Goal: Information Seeking & Learning: Find specific fact

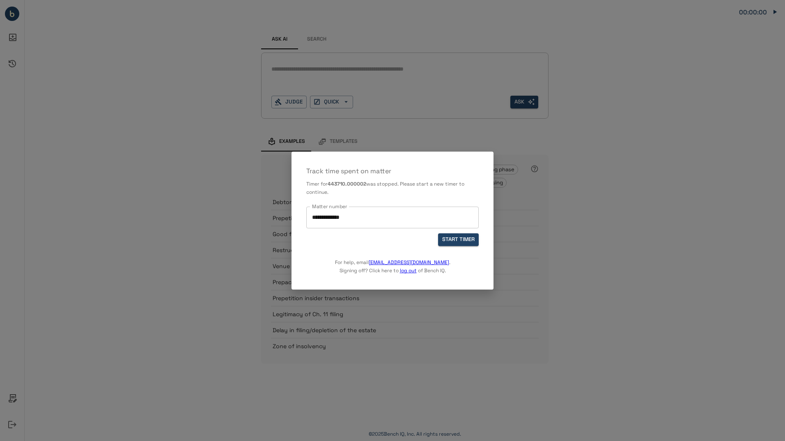
click at [372, 209] on div "**********" at bounding box center [392, 218] width 172 height 22
drag, startPoint x: 372, startPoint y: 209, endPoint x: 247, endPoint y: 215, distance: 124.9
click at [247, 215] on div "**********" at bounding box center [392, 220] width 785 height 441
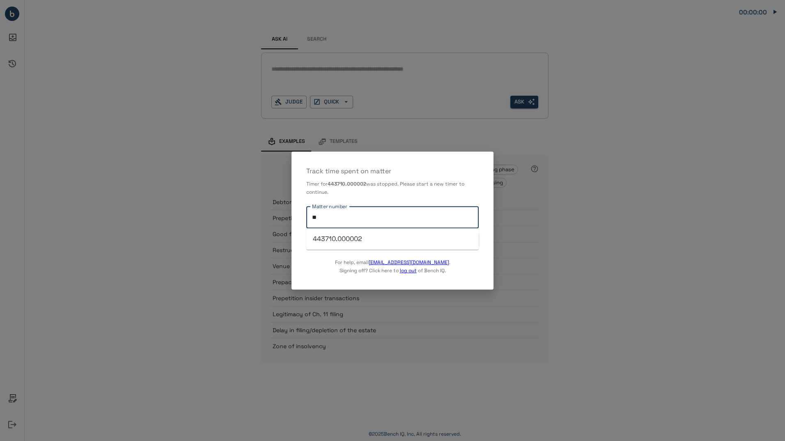
type input "*"
paste input "**********"
type input "**********"
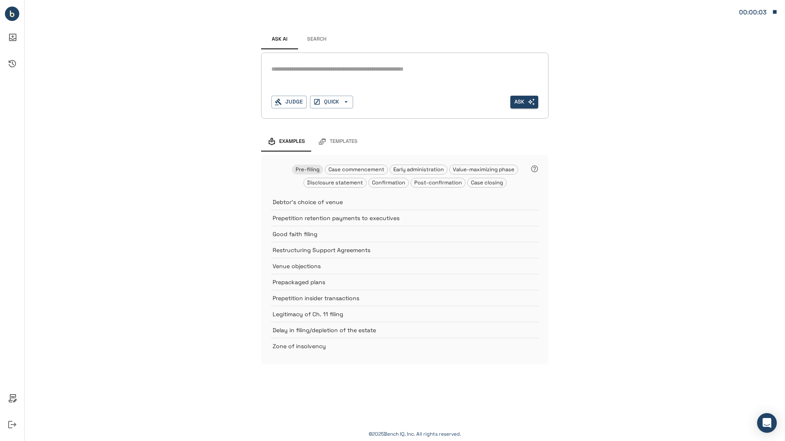
click at [306, 67] on textarea at bounding box center [404, 68] width 267 height 9
type textarea "**********"
click at [527, 104] on button "Ask" at bounding box center [524, 102] width 28 height 13
click at [295, 105] on button "Judge" at bounding box center [288, 102] width 35 height 13
click at [210, 135] on div "**********" at bounding box center [405, 190] width 760 height 380
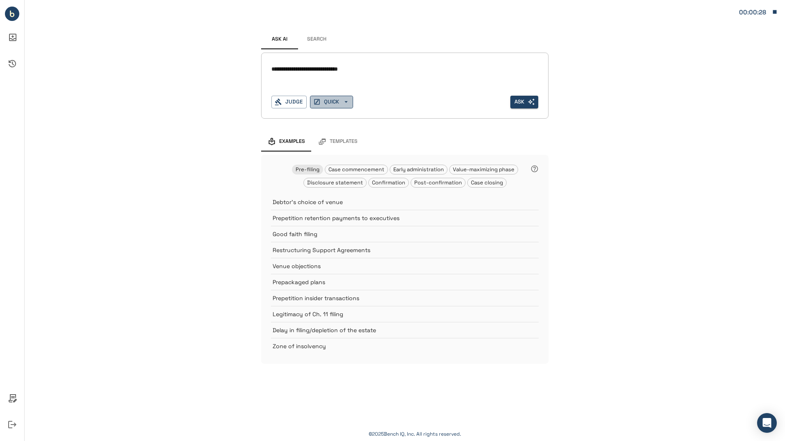
click at [344, 104] on icon "button" at bounding box center [345, 101] width 7 height 7
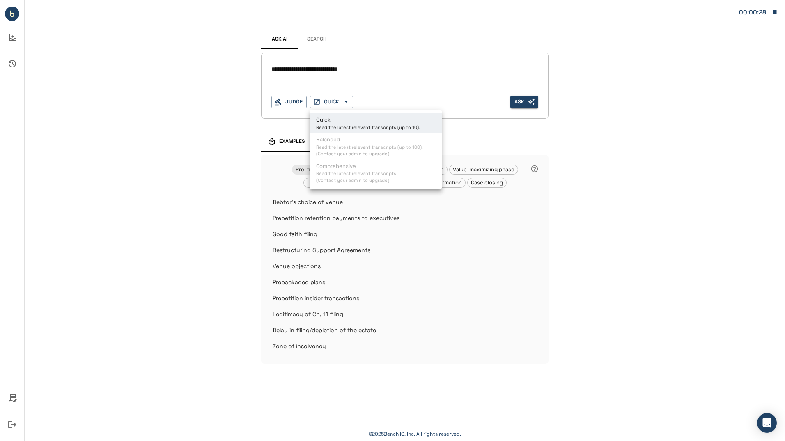
click at [314, 37] on div at bounding box center [392, 220] width 785 height 441
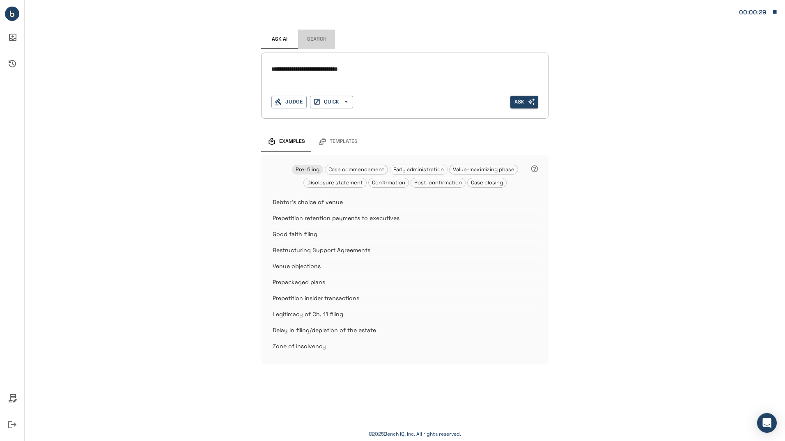
click at [321, 37] on button "Search" at bounding box center [316, 40] width 37 height 20
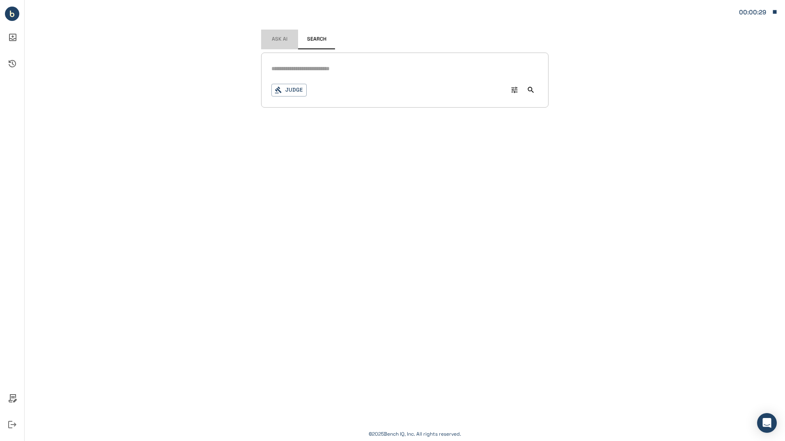
click at [275, 37] on span "Ask AI" at bounding box center [280, 39] width 16 height 7
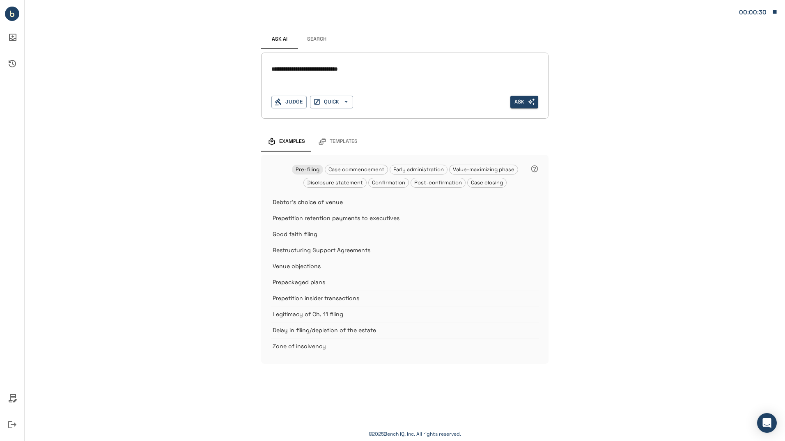
drag, startPoint x: 368, startPoint y: 69, endPoint x: 220, endPoint y: 71, distance: 148.2
click at [220, 71] on div "**********" at bounding box center [405, 190] width 760 height 380
click at [324, 33] on button "Search" at bounding box center [316, 40] width 37 height 20
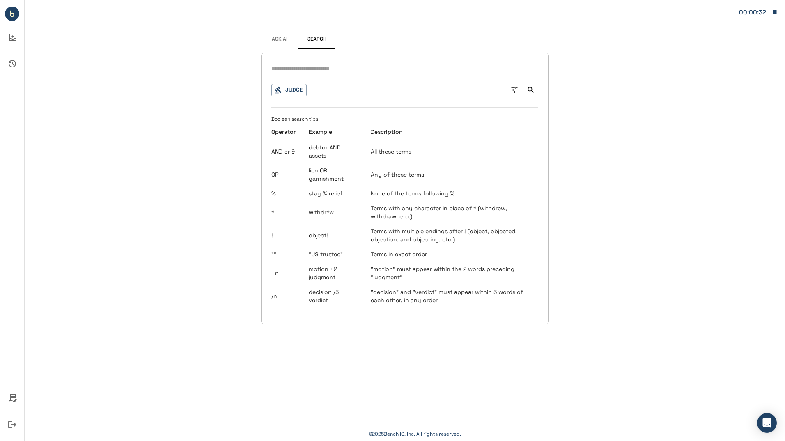
type input "**********"
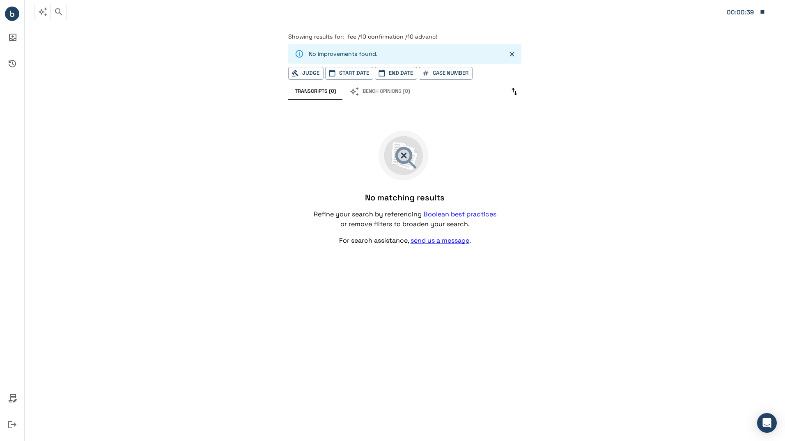
click at [319, 36] on span "Showing results for:" at bounding box center [316, 36] width 56 height 7
click at [431, 35] on span "fee /10 confirmation /10 advanc!" at bounding box center [392, 36] width 90 height 7
drag, startPoint x: 437, startPoint y: 36, endPoint x: 349, endPoint y: 36, distance: 88.3
click at [349, 36] on p "Showing results for: fee /10 confirmation /10 advanc!" at bounding box center [404, 36] width 233 height 8
drag, startPoint x: 349, startPoint y: 36, endPoint x: 436, endPoint y: 55, distance: 89.8
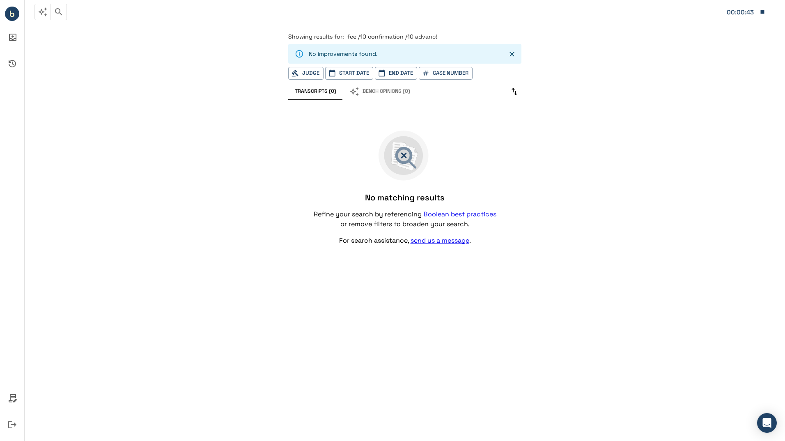
click at [436, 55] on div "No improvements found." at bounding box center [404, 54] width 233 height 20
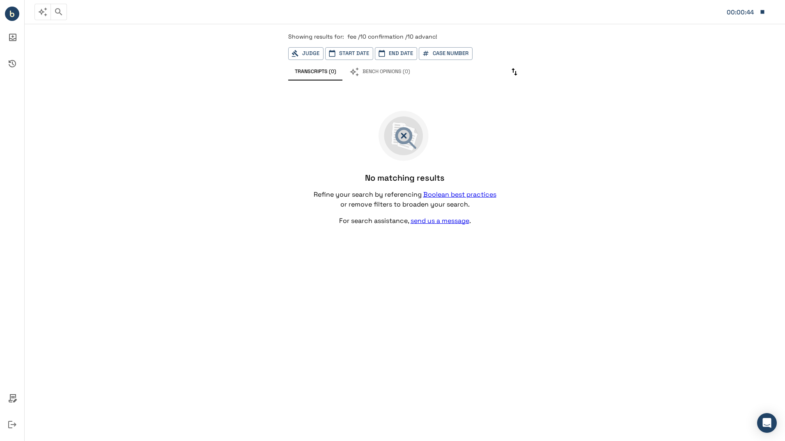
click at [517, 54] on div "Judge Start Date End Date Case Number" at bounding box center [404, 53] width 233 height 13
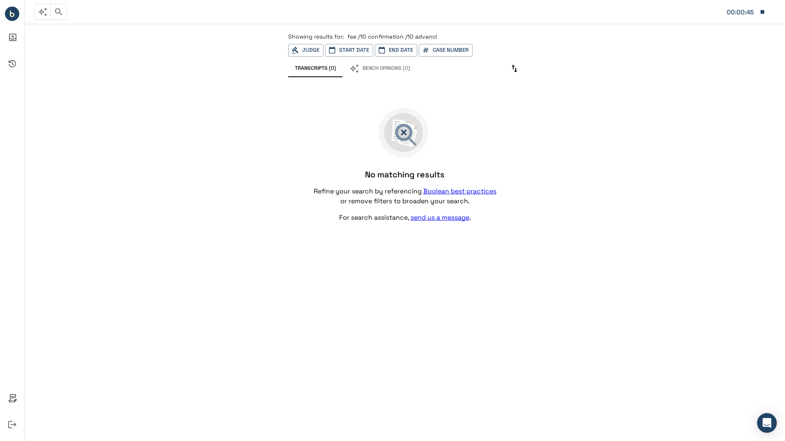
click at [425, 39] on span "fee /10 confirmation /10 advanc!" at bounding box center [392, 36] width 90 height 7
click at [64, 12] on button "button" at bounding box center [58, 12] width 16 height 16
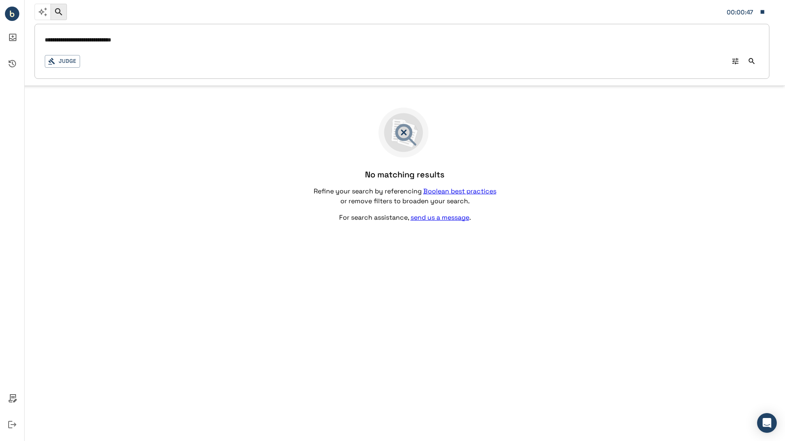
click at [188, 48] on div "**********" at bounding box center [401, 51] width 735 height 55
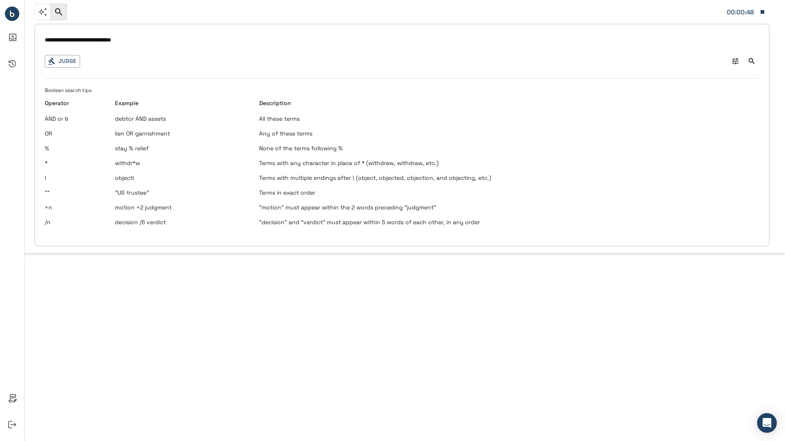
click at [62, 39] on input "**********" at bounding box center [402, 40] width 714 height 12
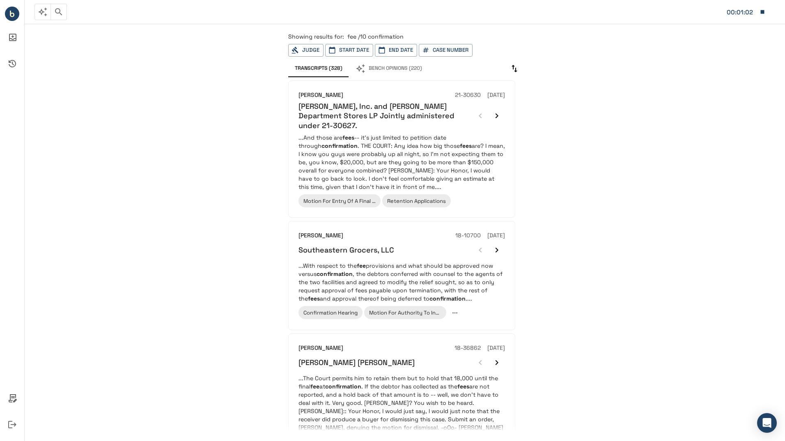
click at [56, 9] on icon "button" at bounding box center [58, 11] width 7 height 7
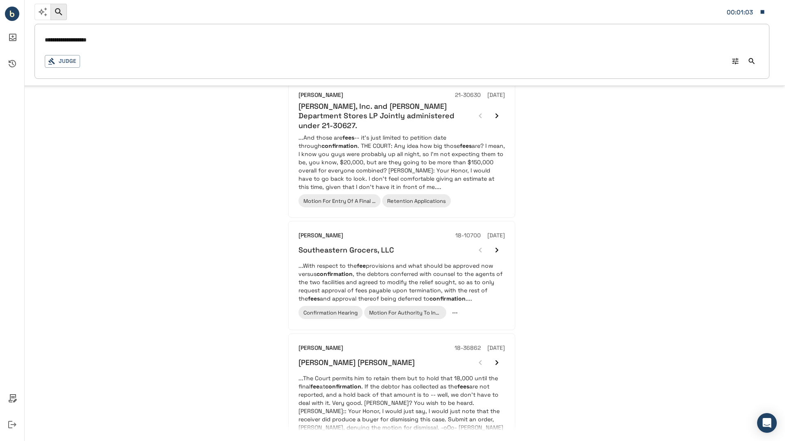
click at [123, 43] on input "**********" at bounding box center [402, 40] width 714 height 12
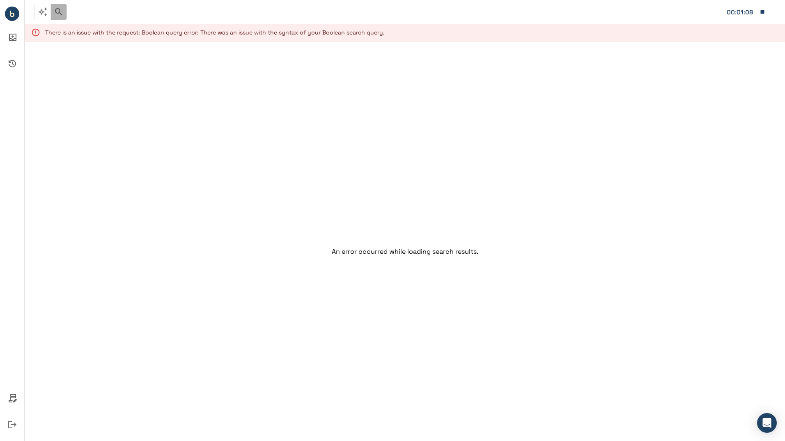
click at [62, 14] on icon "button" at bounding box center [59, 12] width 10 height 10
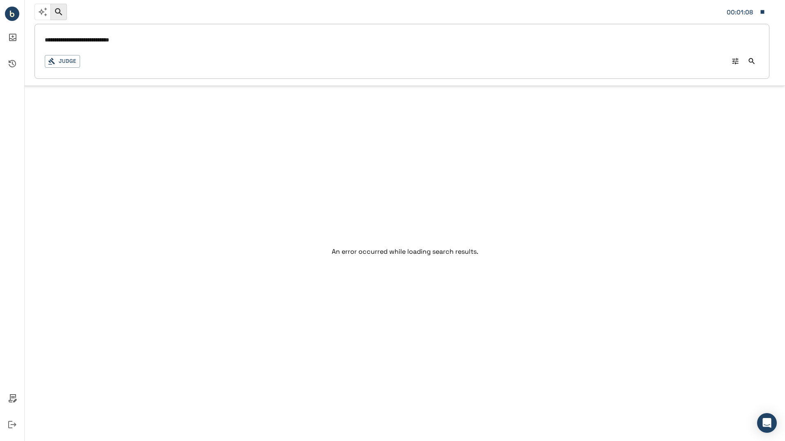
click at [62, 14] on icon "button" at bounding box center [59, 12] width 10 height 10
click at [60, 3] on div "**********" at bounding box center [392, 43] width 785 height 86
click at [60, 9] on icon "button" at bounding box center [59, 12] width 10 height 10
click at [176, 157] on div "An error occurred while loading search results." at bounding box center [405, 251] width 760 height 418
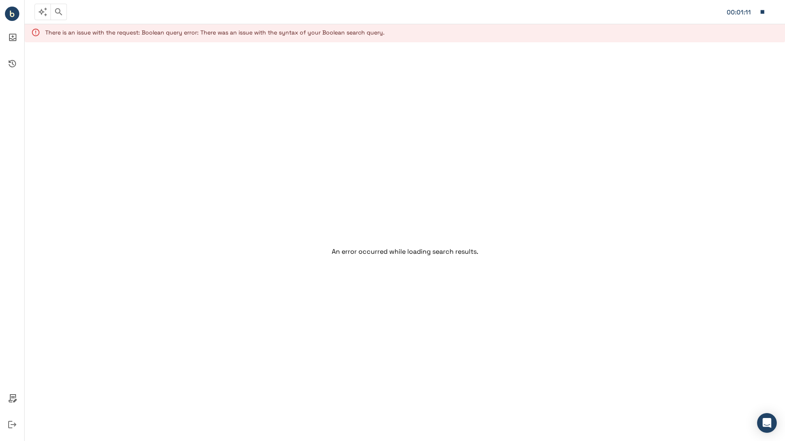
click at [114, 35] on div "There is an issue with the request: Boolean query error: There was an issue wit…" at bounding box center [215, 32] width 340 height 15
click at [56, 12] on icon "button" at bounding box center [58, 11] width 7 height 7
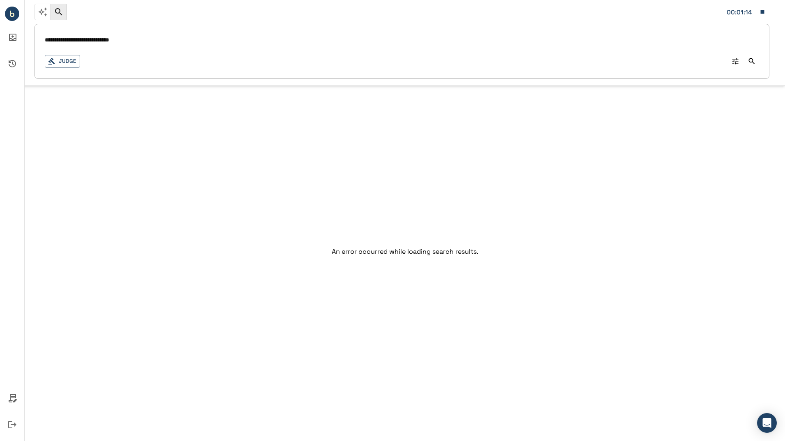
click at [152, 44] on input "**********" at bounding box center [402, 40] width 714 height 12
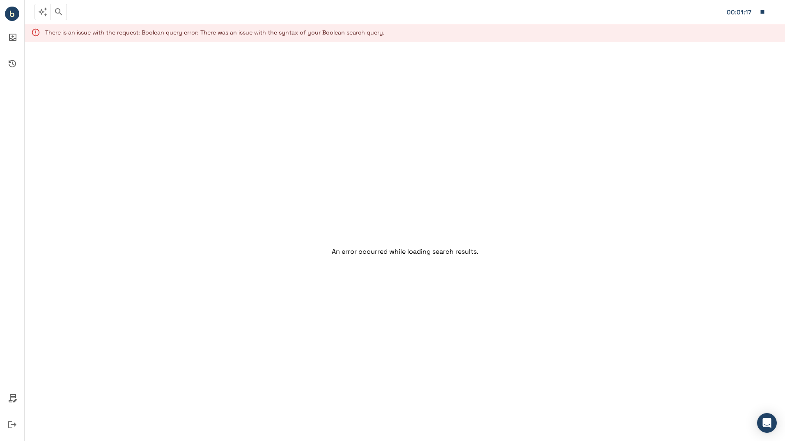
click at [62, 14] on icon "button" at bounding box center [59, 12] width 10 height 10
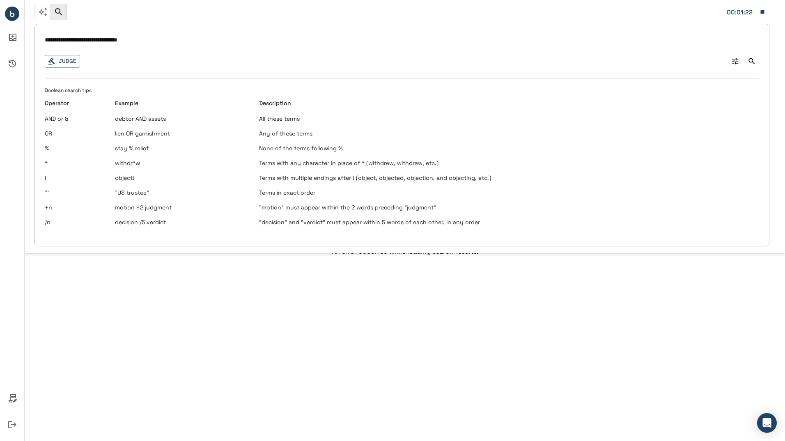
drag, startPoint x: 154, startPoint y: 39, endPoint x: 103, endPoint y: 39, distance: 50.9
click at [103, 39] on input "**********" at bounding box center [402, 40] width 714 height 12
click at [152, 41] on input "**********" at bounding box center [402, 40] width 714 height 12
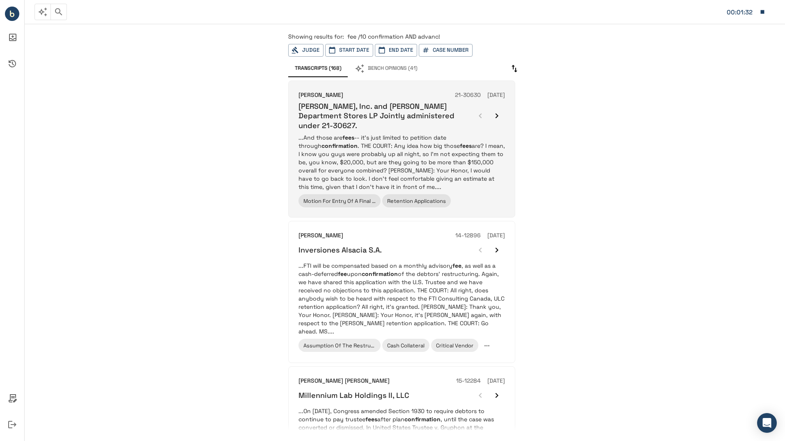
click at [382, 108] on h6 "[PERSON_NAME], Inc. and [PERSON_NAME] Department Stores LP Jointly administered…" at bounding box center [385, 115] width 174 height 29
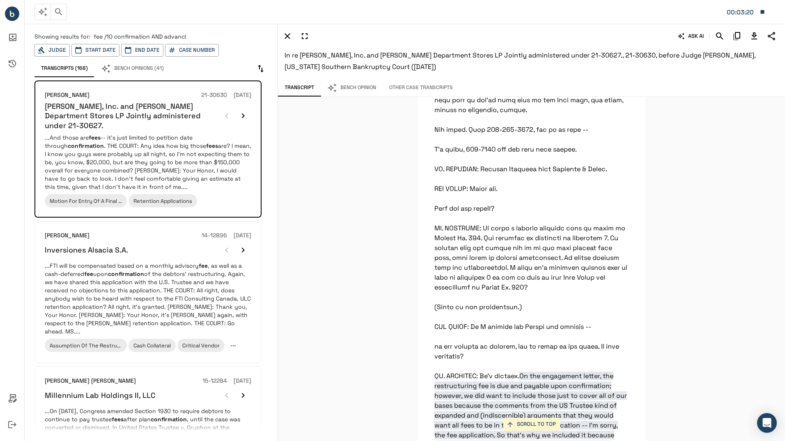
scroll to position [2800, 0]
click at [55, 9] on icon "button" at bounding box center [59, 12] width 10 height 10
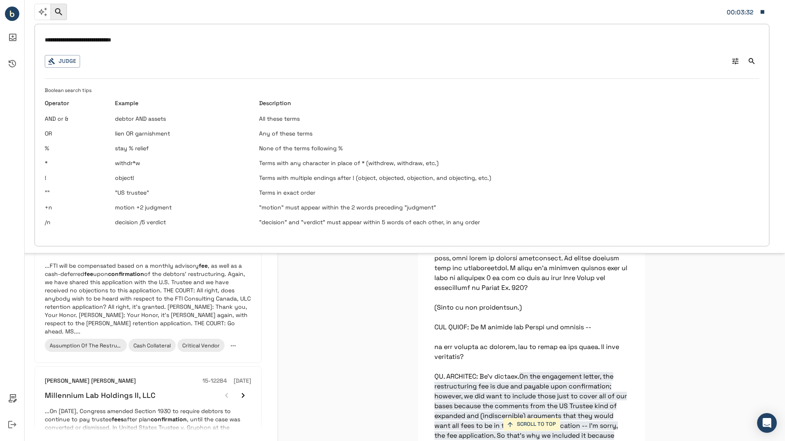
drag, startPoint x: 142, startPoint y: 44, endPoint x: 103, endPoint y: 39, distance: 39.3
click at [103, 39] on input "**********" at bounding box center [402, 40] width 714 height 12
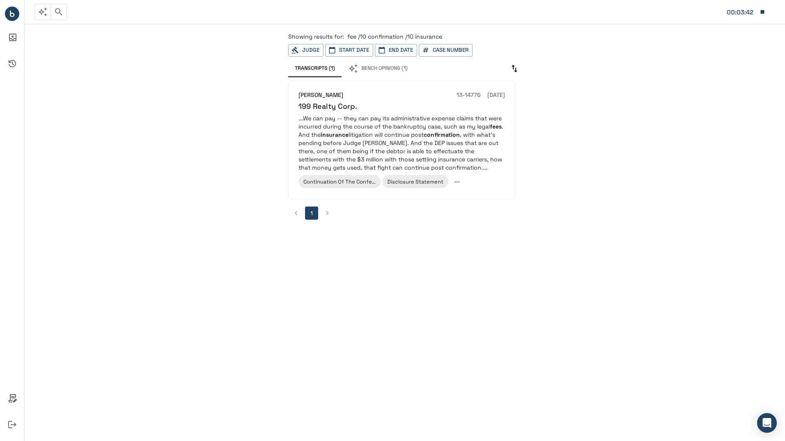
click at [66, 11] on button "button" at bounding box center [58, 12] width 16 height 16
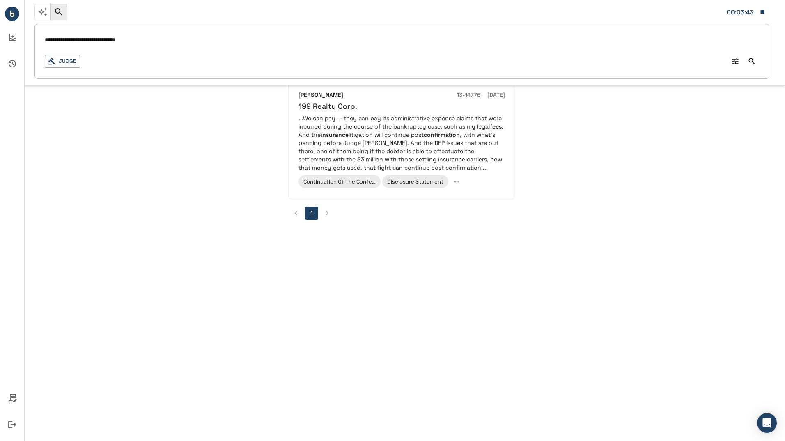
click at [85, 38] on input "**********" at bounding box center [402, 40] width 714 height 12
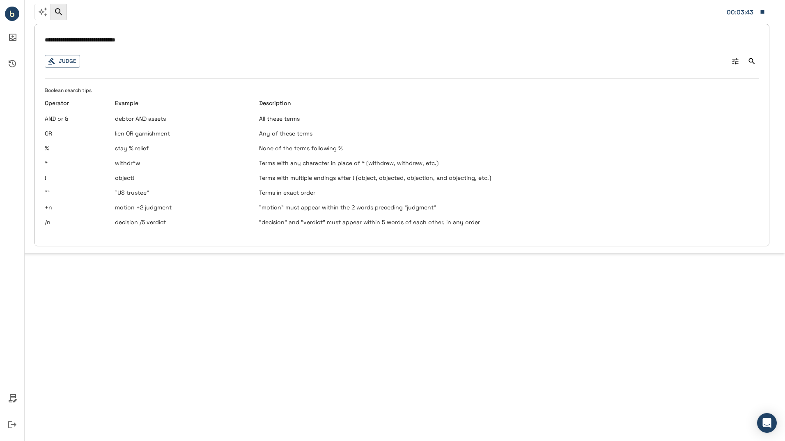
click at [85, 38] on input "**********" at bounding box center [402, 40] width 714 height 12
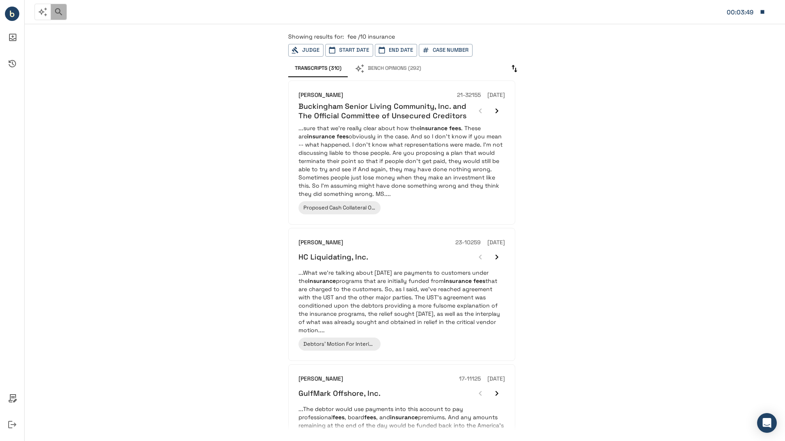
click at [60, 5] on button "button" at bounding box center [58, 12] width 16 height 16
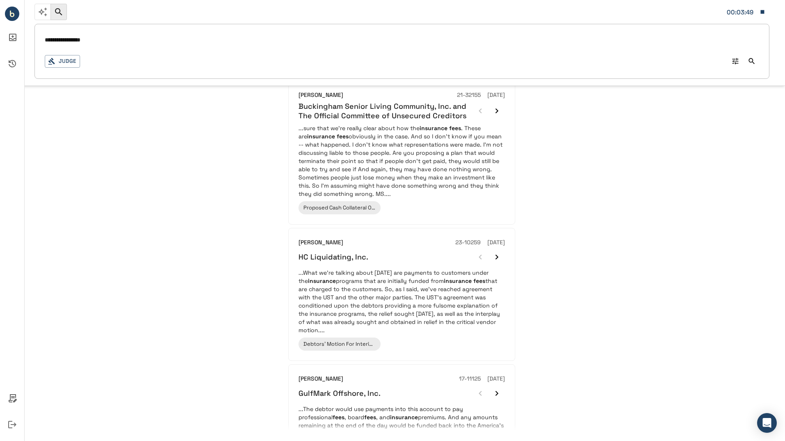
click at [101, 33] on div "**********" at bounding box center [401, 51] width 735 height 55
click at [101, 42] on input "**********" at bounding box center [402, 40] width 714 height 12
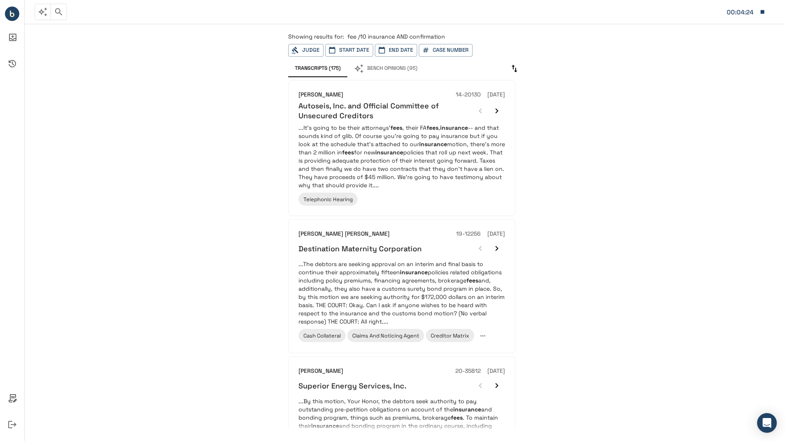
scroll to position [1020, 0]
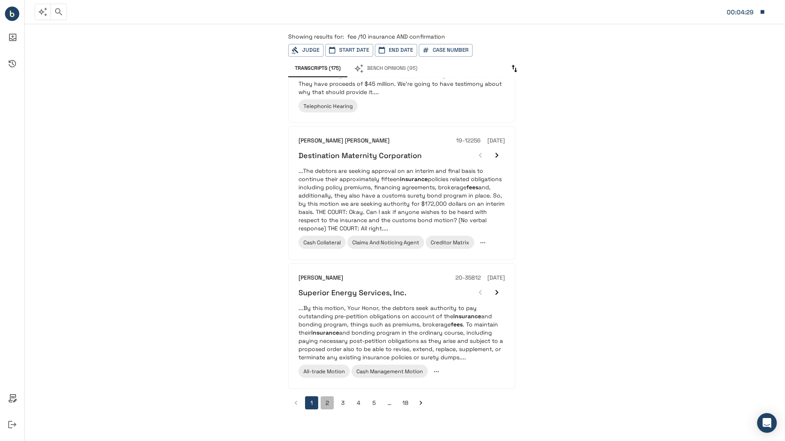
click at [326, 405] on button "2" at bounding box center [327, 402] width 13 height 13
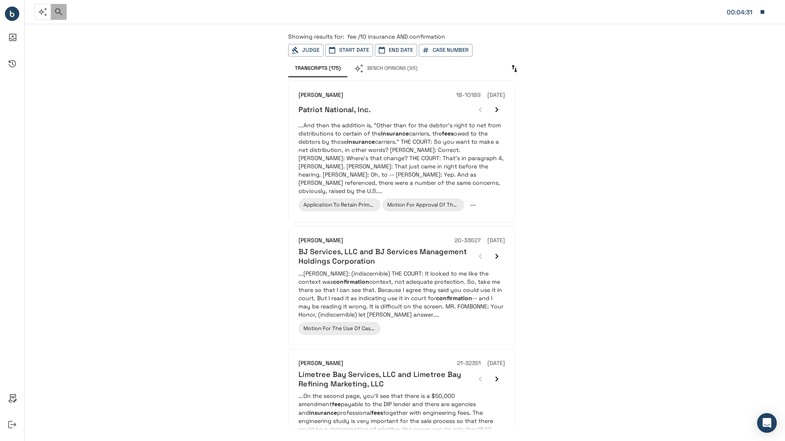
click at [59, 10] on icon "button" at bounding box center [59, 12] width 10 height 10
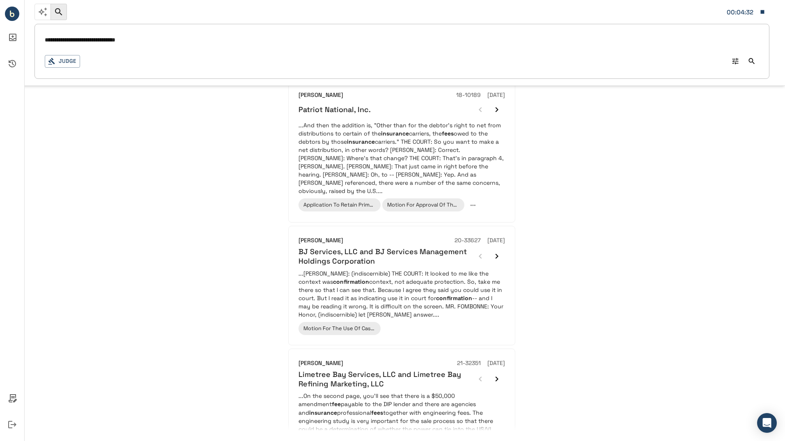
click at [156, 40] on input "**********" at bounding box center [402, 40] width 714 height 12
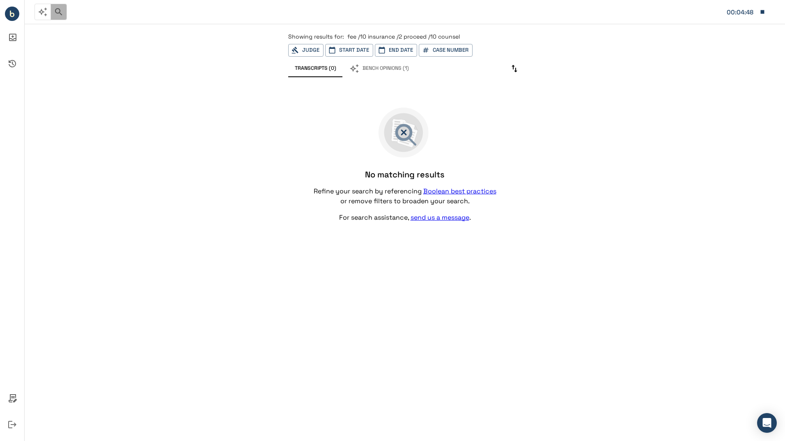
click at [57, 16] on icon "button" at bounding box center [59, 12] width 10 height 10
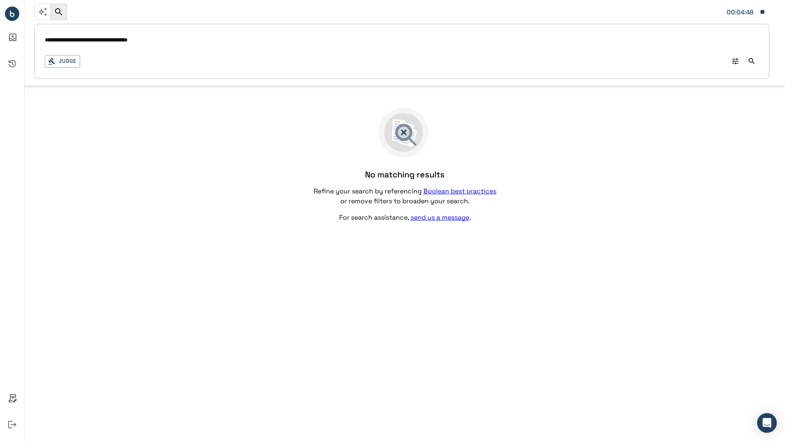
click at [168, 44] on input "**********" at bounding box center [402, 40] width 714 height 12
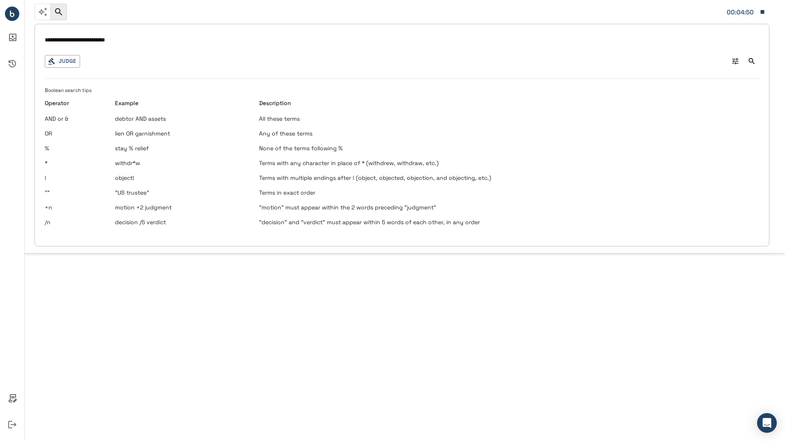
type input "**********"
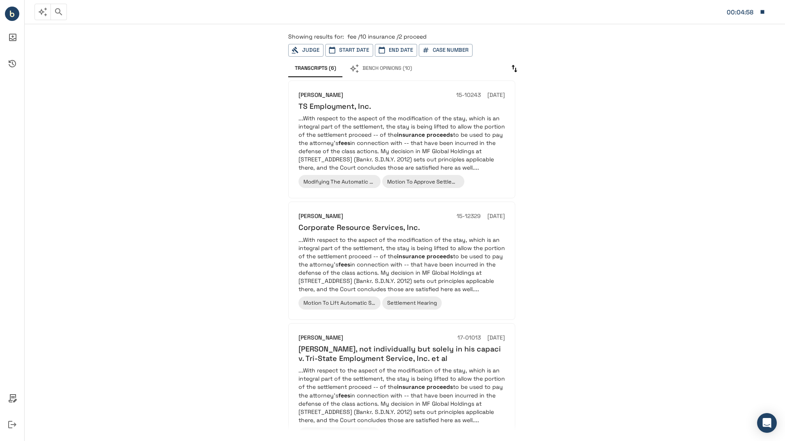
drag, startPoint x: 364, startPoint y: 134, endPoint x: 215, endPoint y: 113, distance: 150.4
click at [215, 113] on div "Showing results for: fee /10 insurance /2 proceed Judge Start Date End Date Cas…" at bounding box center [405, 232] width 760 height 418
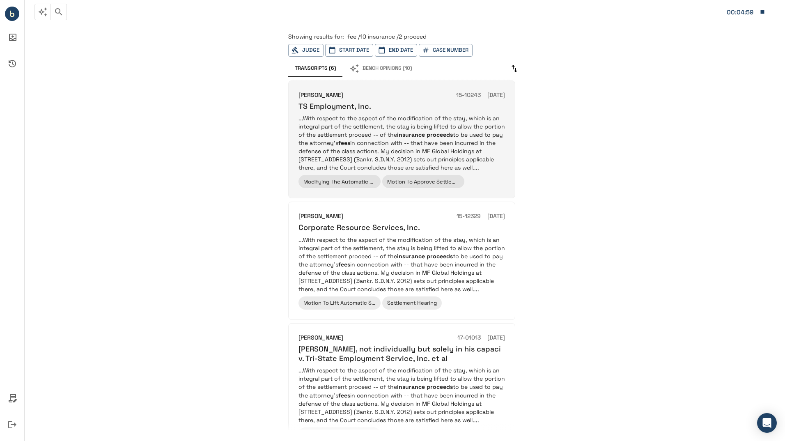
click at [326, 105] on h6 "TS Employment, Inc." at bounding box center [334, 105] width 73 height 9
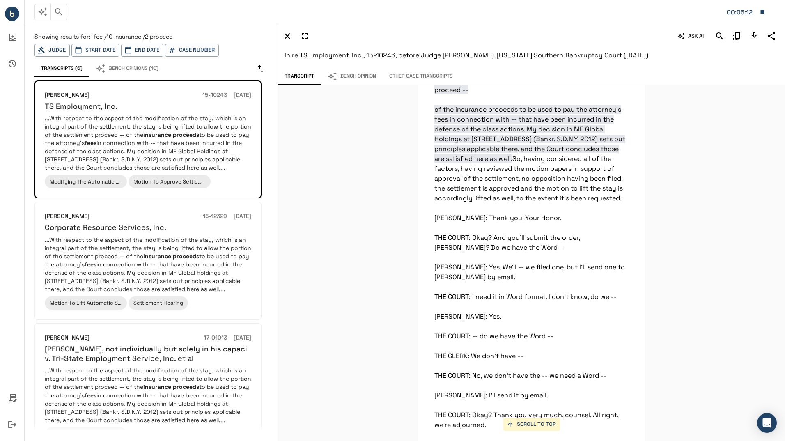
scroll to position [3315, 0]
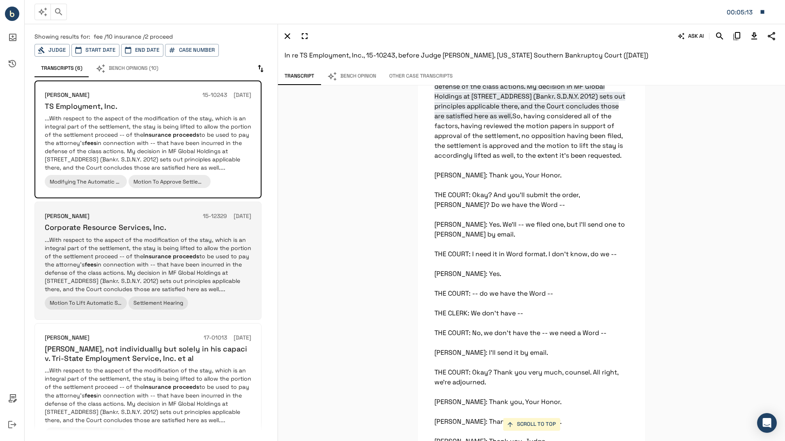
click at [176, 232] on div "Corporate Resource Services, Inc." at bounding box center [148, 227] width 207 height 9
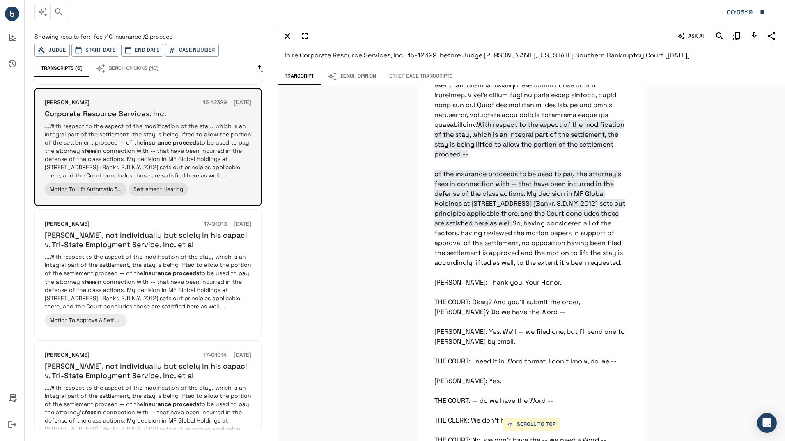
scroll to position [141, 0]
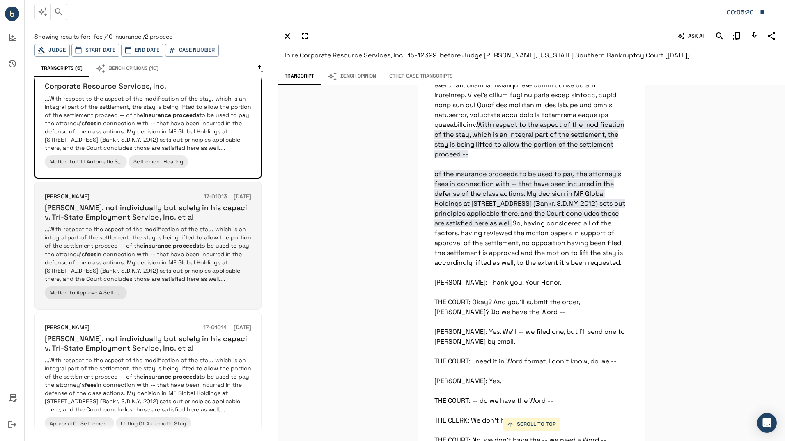
drag, startPoint x: 194, startPoint y: 263, endPoint x: 147, endPoint y: 250, distance: 48.5
click at [147, 250] on p "...With respect to the aspect of the modification of the stay, which is an inte…" at bounding box center [148, 253] width 207 height 57
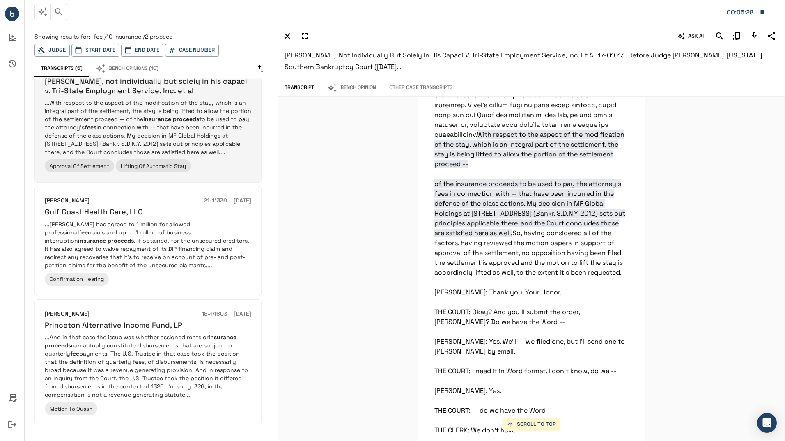
scroll to position [401, 0]
click at [198, 267] on p "...[PERSON_NAME] has agreed to 1 million for allowed professional fee claims an…" at bounding box center [148, 242] width 207 height 49
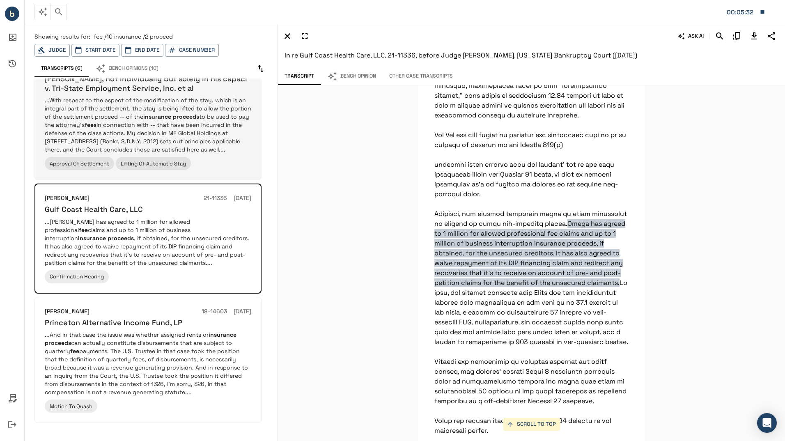
scroll to position [455, 0]
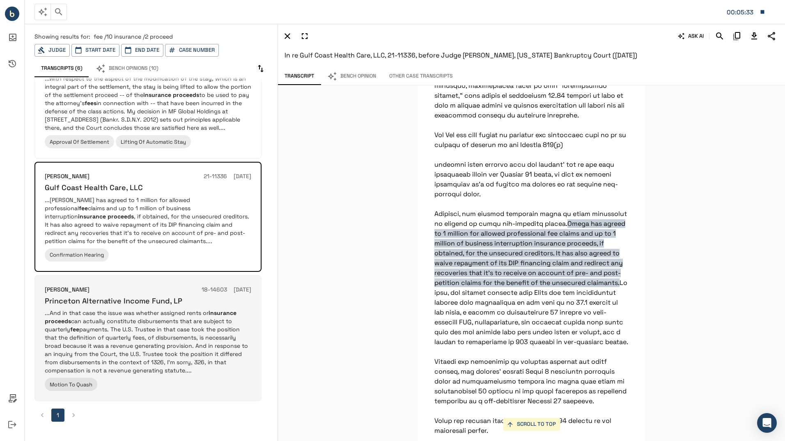
click at [189, 336] on p "...And in that case the issue was whether assigned rents or insurance proceeds …" at bounding box center [148, 342] width 207 height 66
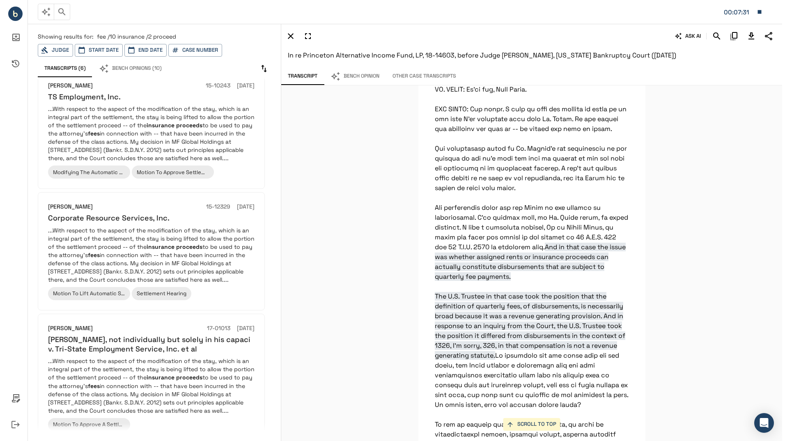
scroll to position [0, 0]
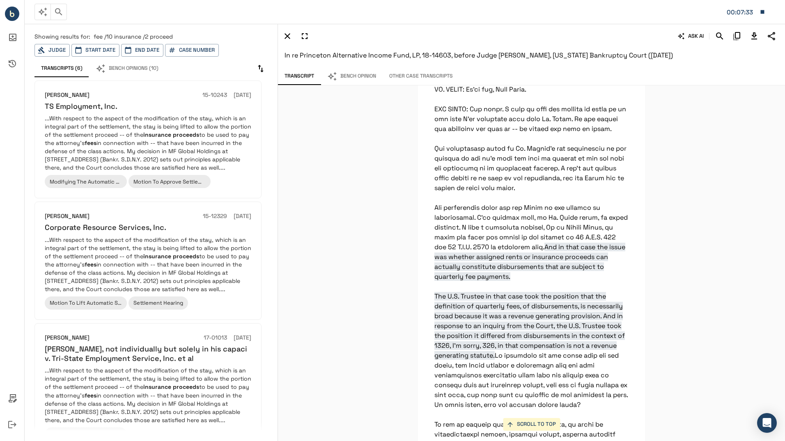
click at [136, 14] on div "00:07:33" at bounding box center [401, 11] width 735 height 17
click at [137, 64] on button "Bench Opinions (10)" at bounding box center [127, 68] width 76 height 17
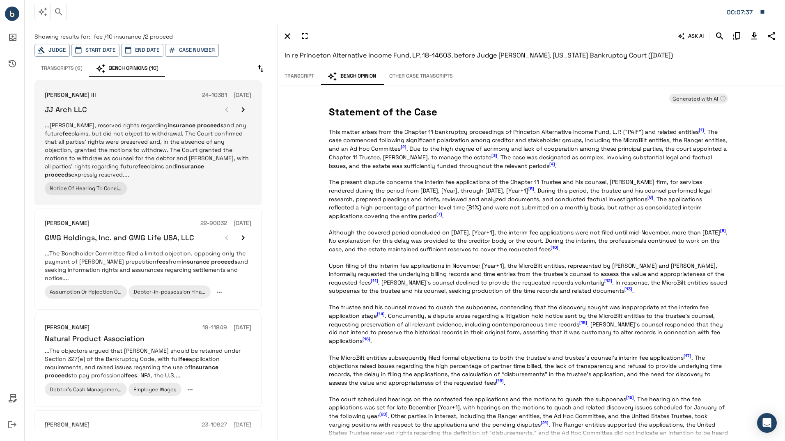
click at [212, 141] on p "...[PERSON_NAME], reserved rights regarding insurance proceeds and any future f…" at bounding box center [148, 149] width 207 height 57
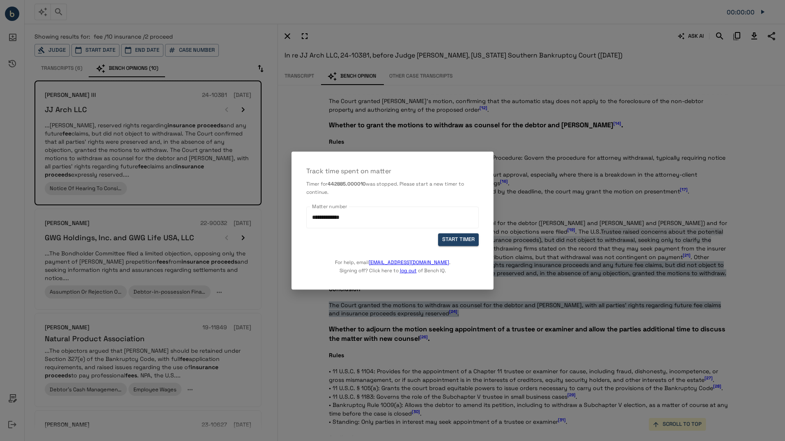
scroll to position [781, 0]
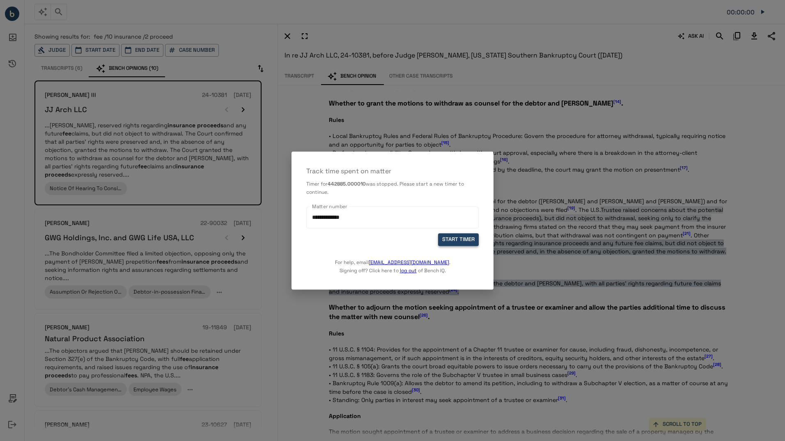
click at [461, 235] on button "START TIMER" at bounding box center [458, 239] width 41 height 13
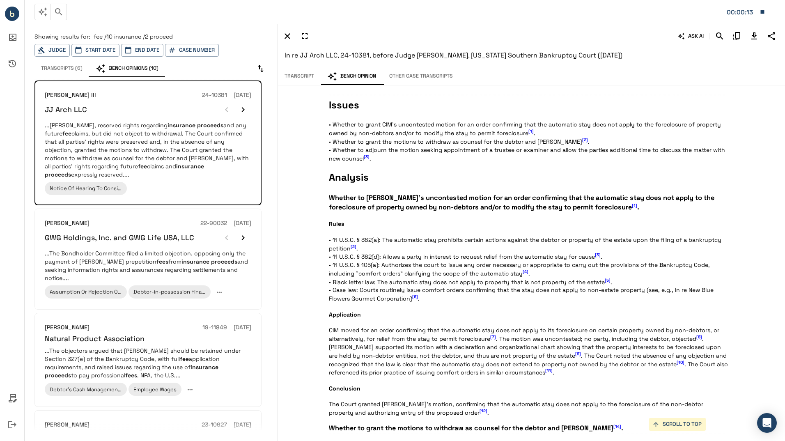
scroll to position [443, 0]
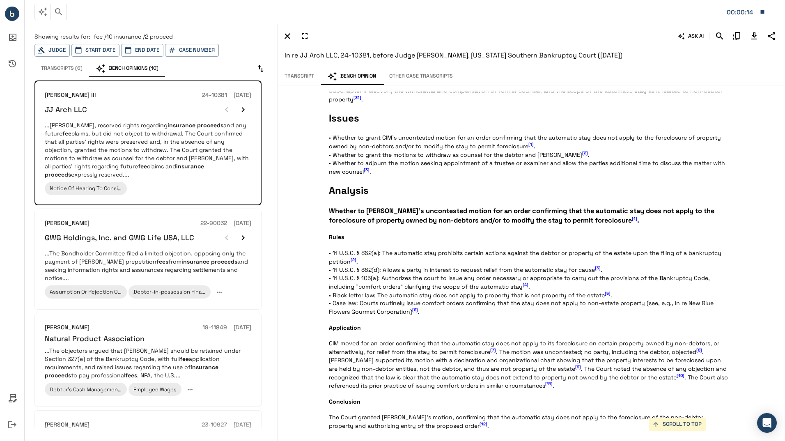
click at [302, 72] on button "Transcript" at bounding box center [299, 76] width 43 height 17
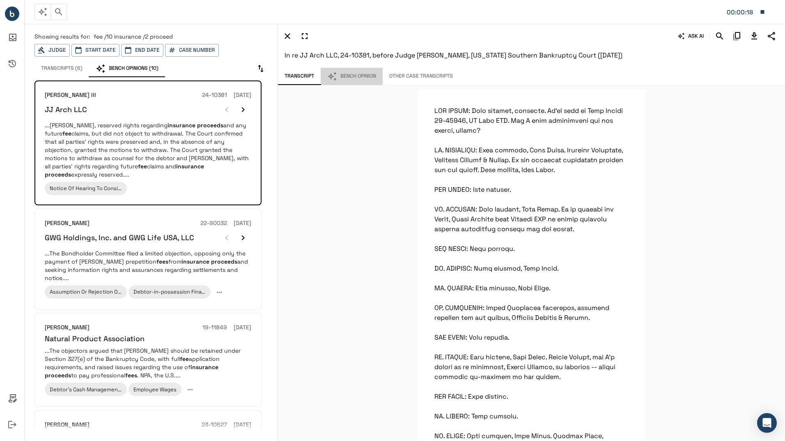
click at [363, 76] on button "Bench Opinion" at bounding box center [352, 76] width 62 height 17
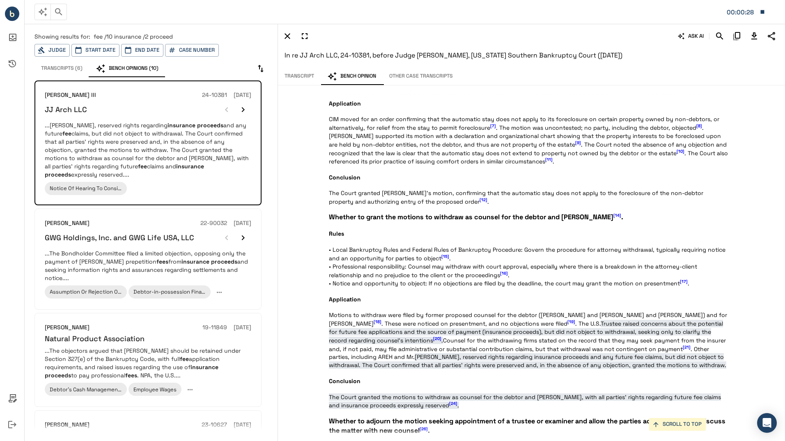
scroll to position [668, 0]
click at [433, 339] on span "[20]" at bounding box center [437, 337] width 8 height 5
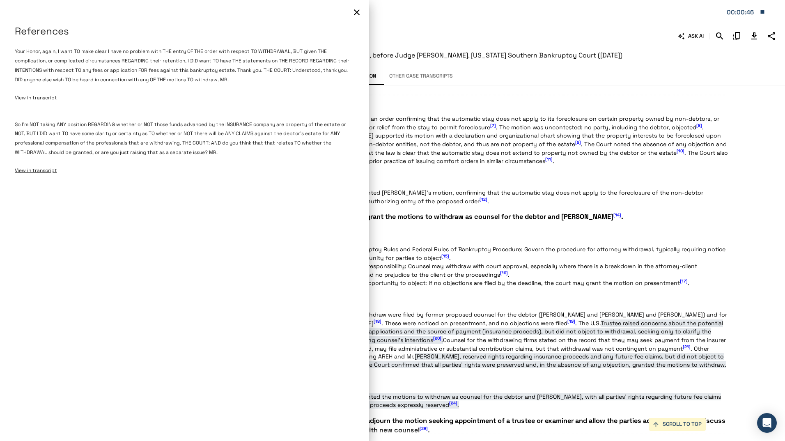
click at [355, 12] on icon "button" at bounding box center [357, 12] width 10 height 10
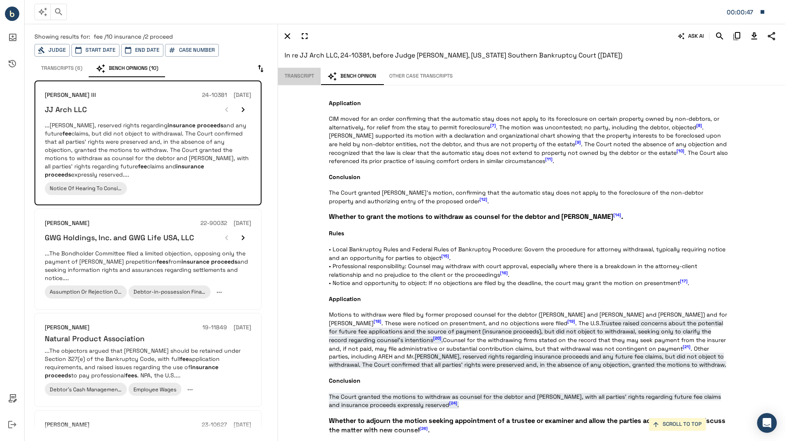
click at [298, 73] on button "Transcript" at bounding box center [299, 76] width 43 height 17
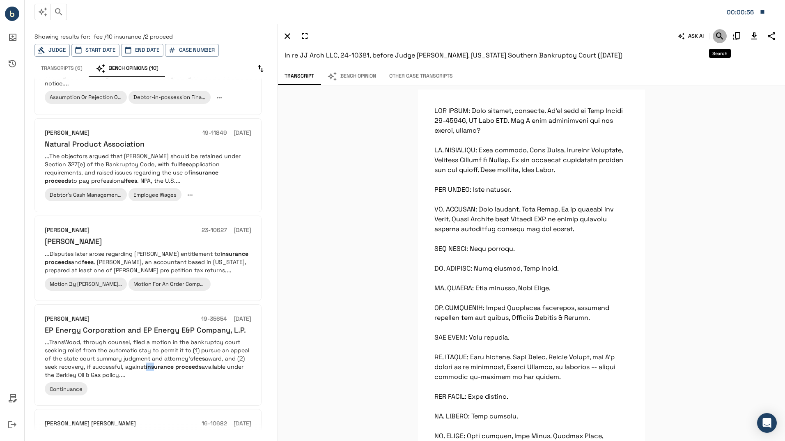
click at [718, 33] on icon "Search" at bounding box center [719, 35] width 7 height 7
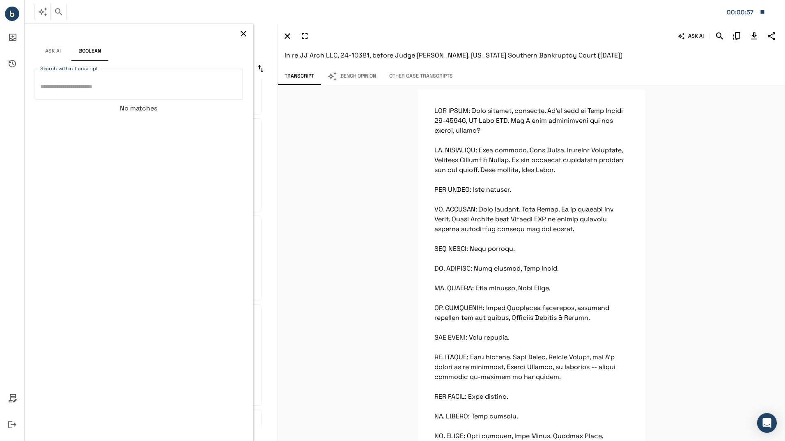
type textarea "*"
type textarea "********"
click at [244, 31] on icon "button" at bounding box center [244, 34] width 10 height 10
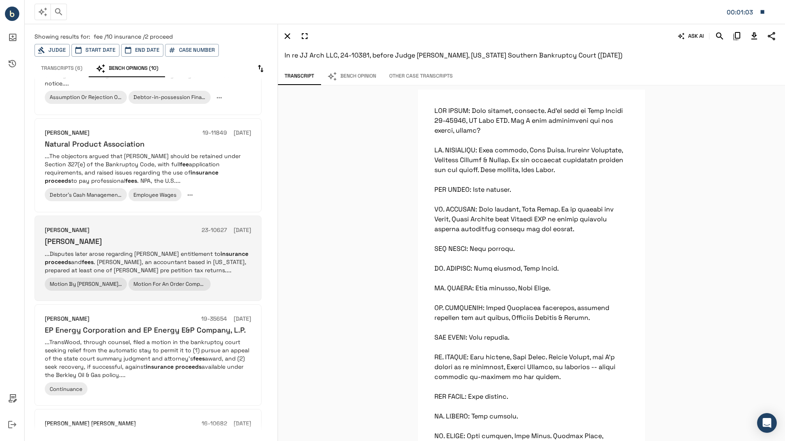
click at [160, 241] on div "[PERSON_NAME]" at bounding box center [148, 240] width 207 height 9
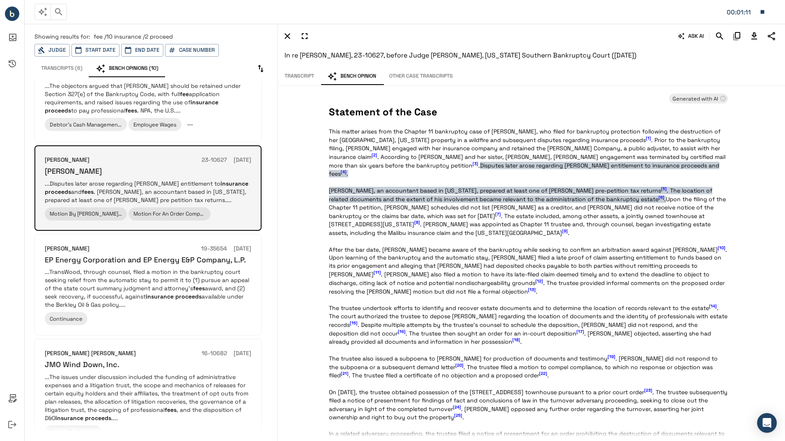
scroll to position [271, 0]
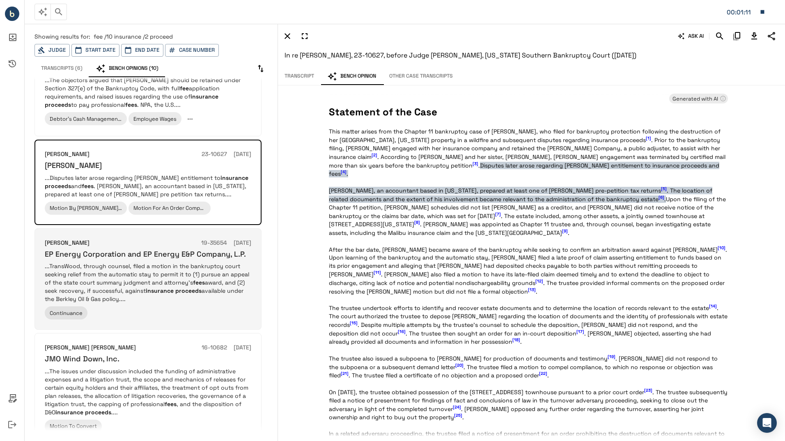
click at [191, 293] on em "proceeds" at bounding box center [188, 290] width 26 height 7
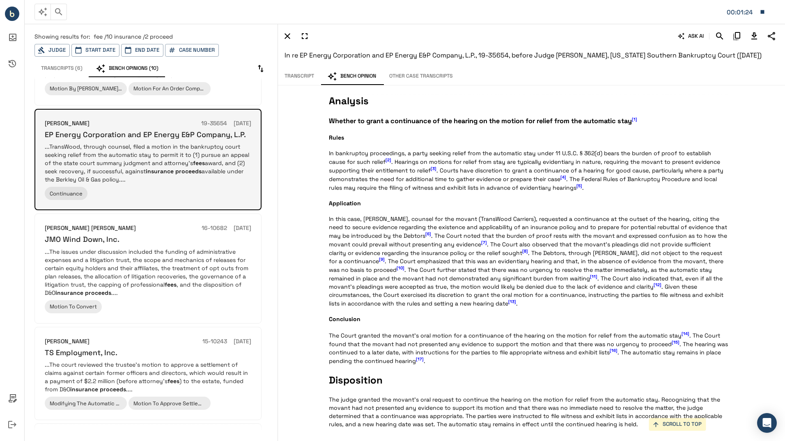
scroll to position [391, 0]
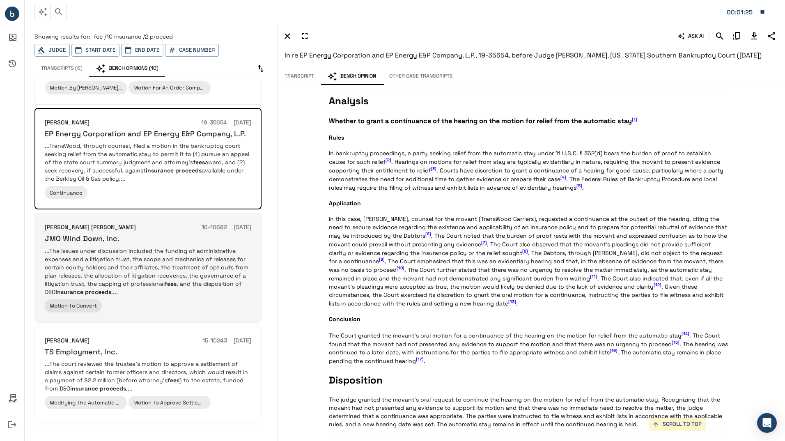
click at [190, 277] on p "...The issues under discussion included the funding of administrative expenses …" at bounding box center [148, 271] width 207 height 49
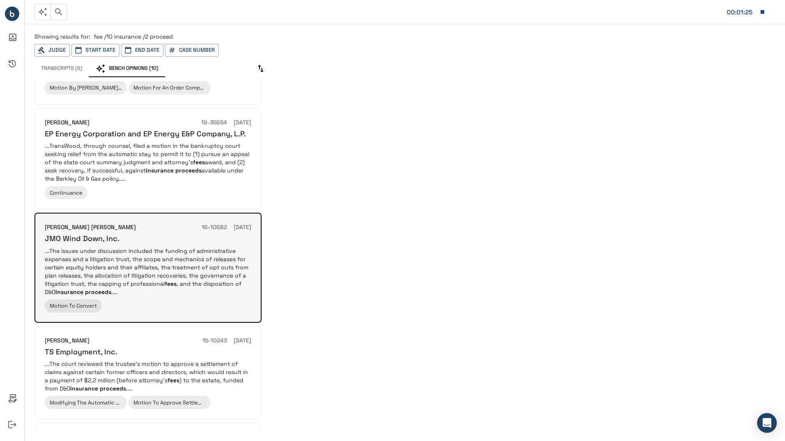
scroll to position [72, 0]
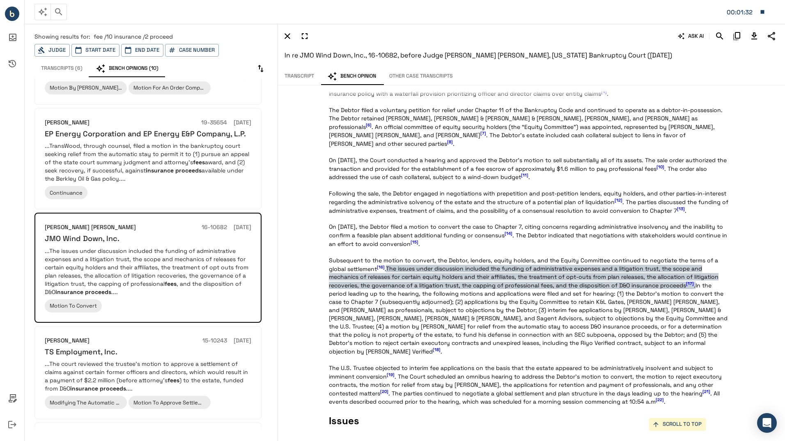
click at [691, 281] on span "[17]" at bounding box center [690, 283] width 8 height 5
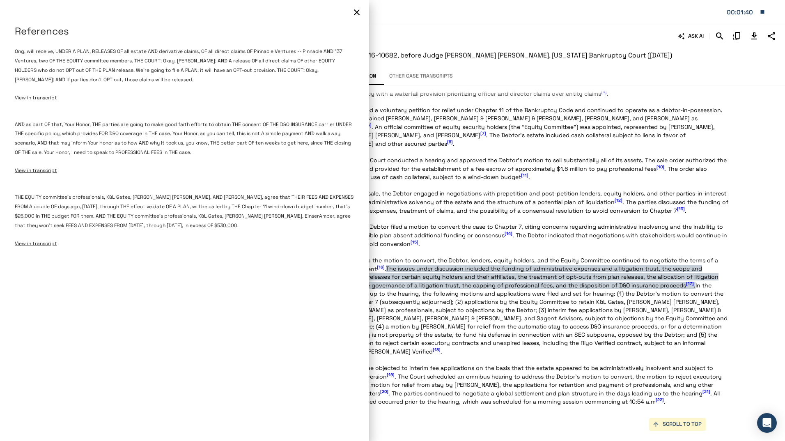
click at [691, 275] on div at bounding box center [392, 220] width 785 height 441
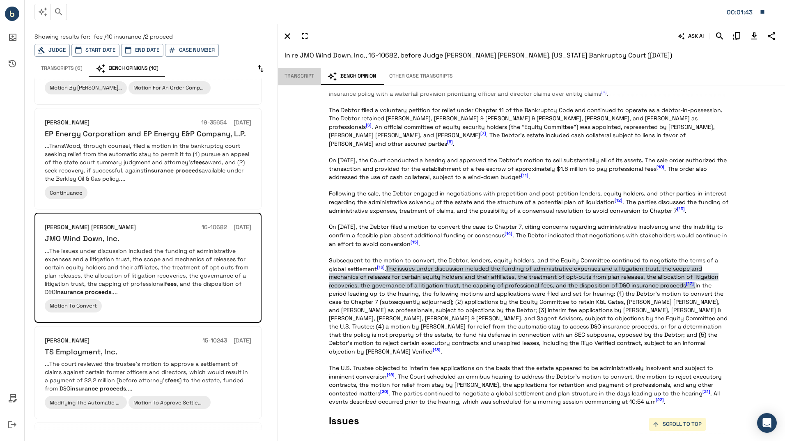
click at [298, 80] on button "Transcript" at bounding box center [299, 76] width 43 height 17
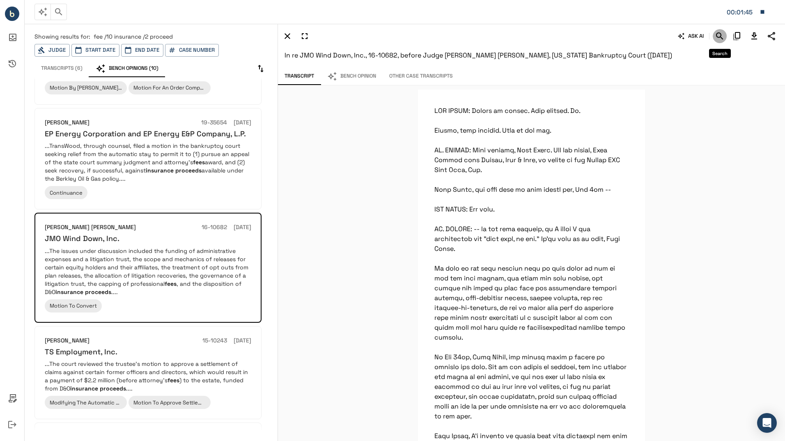
click at [723, 37] on icon "Search" at bounding box center [720, 36] width 10 height 10
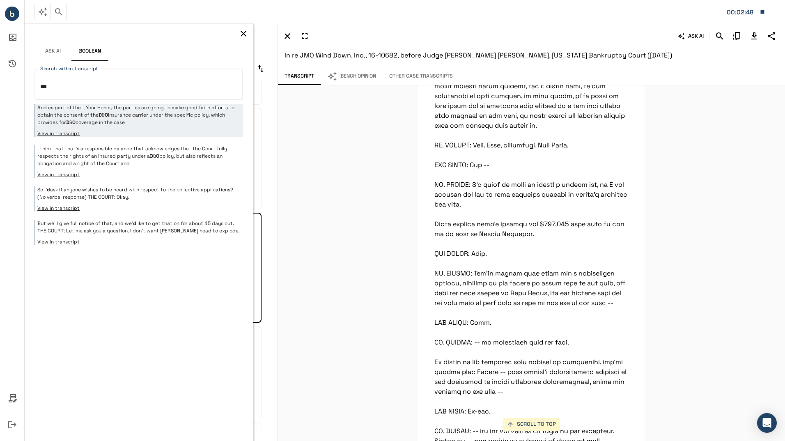
scroll to position [3929, 0]
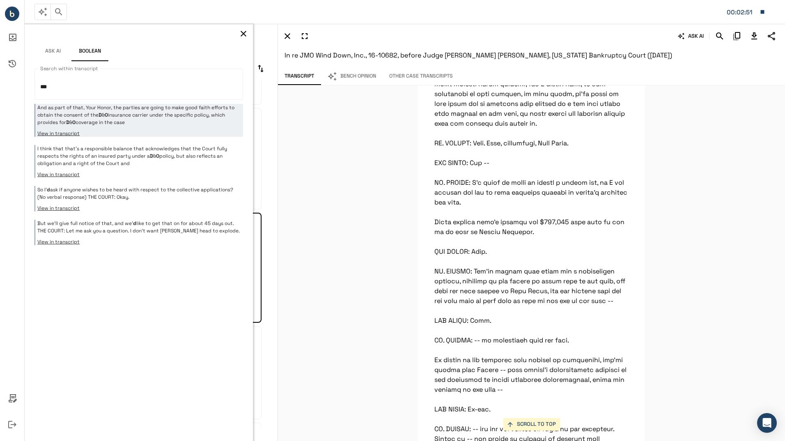
drag, startPoint x: 634, startPoint y: 223, endPoint x: 610, endPoint y: 200, distance: 33.1
type textarea "*"
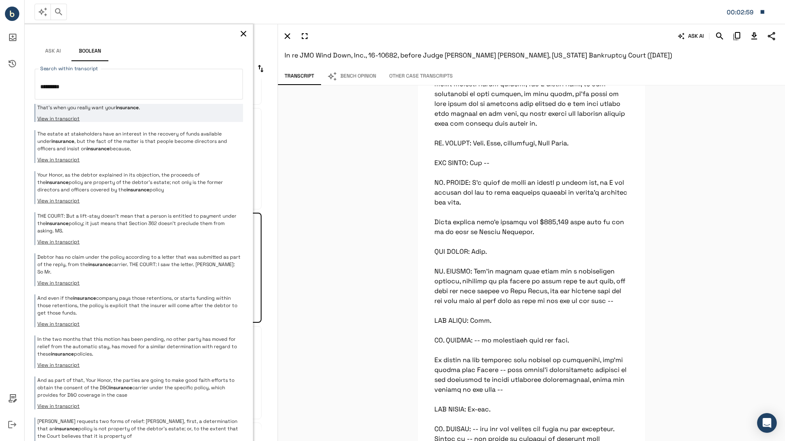
type textarea "*********"
click at [137, 111] on div "That's when you really want your insurance . View in transcript" at bounding box center [138, 113] width 209 height 18
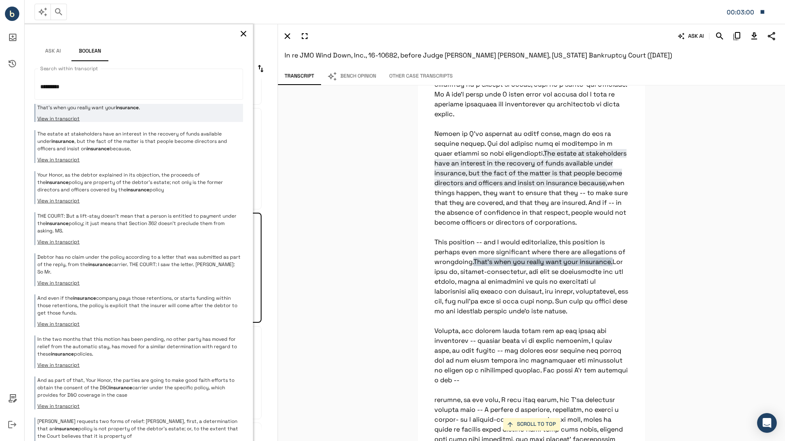
scroll to position [8804, 0]
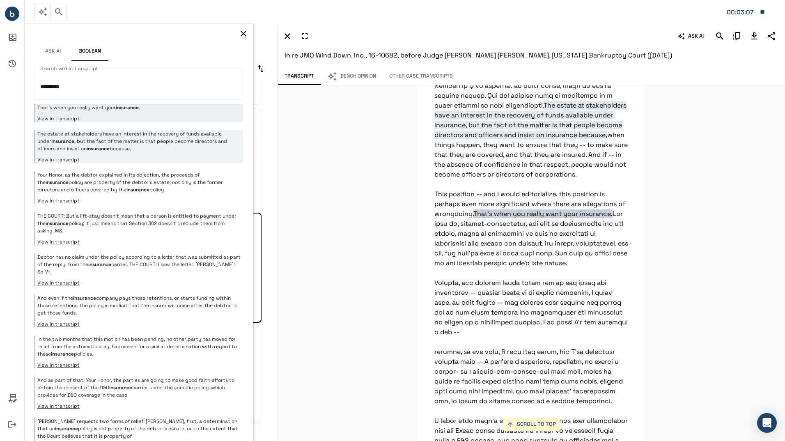
click at [179, 149] on p "The estate at stakeholders have an interest in the recovery of funds available …" at bounding box center [139, 141] width 204 height 22
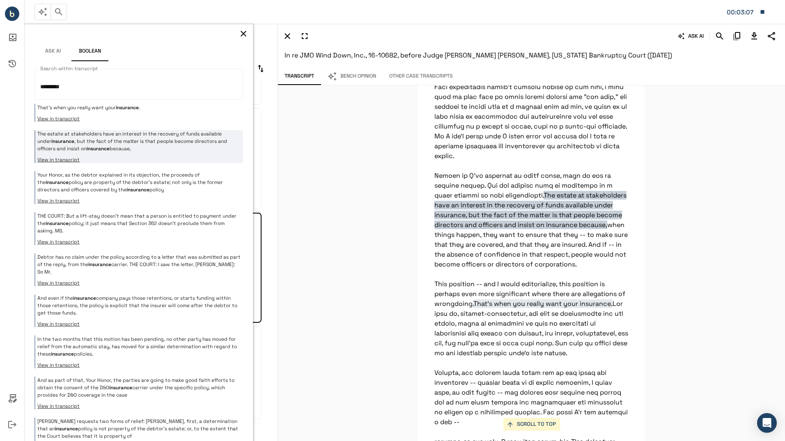
scroll to position [8711, 0]
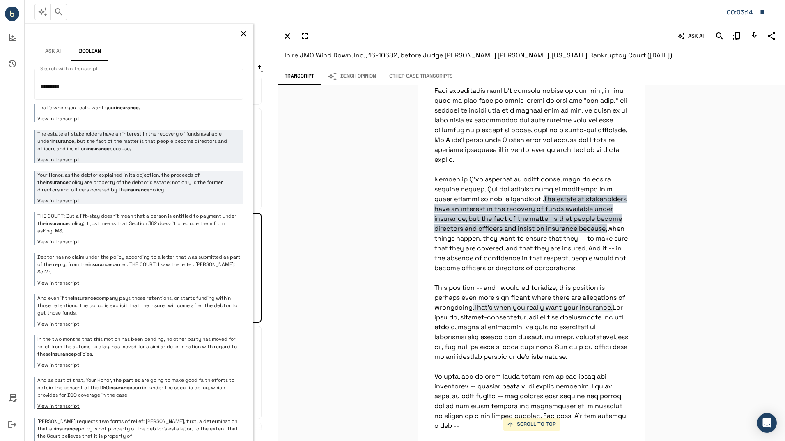
click at [193, 180] on p "Your Honor, as the debtor explained in its objection, the proceeds of the insur…" at bounding box center [139, 182] width 204 height 22
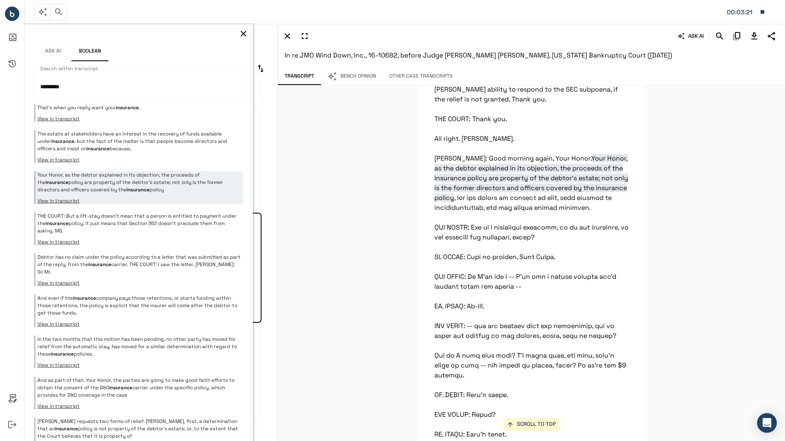
scroll to position [7087, 0]
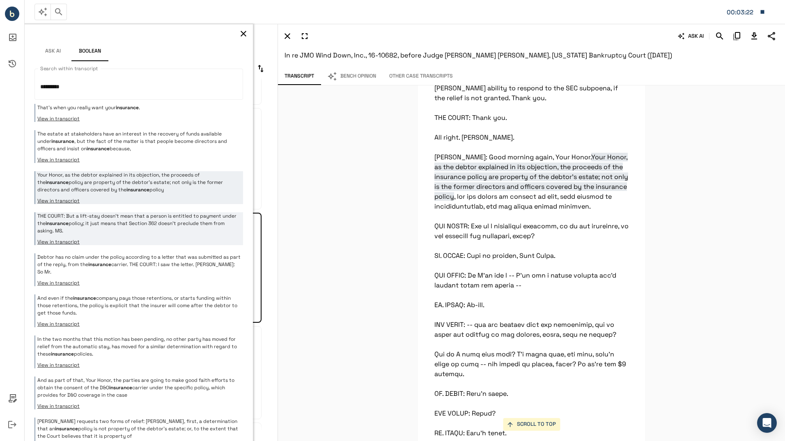
click at [170, 222] on p "THE COURT: But a lift-stay doesn't mean that a person is entitled to payment un…" at bounding box center [139, 223] width 204 height 22
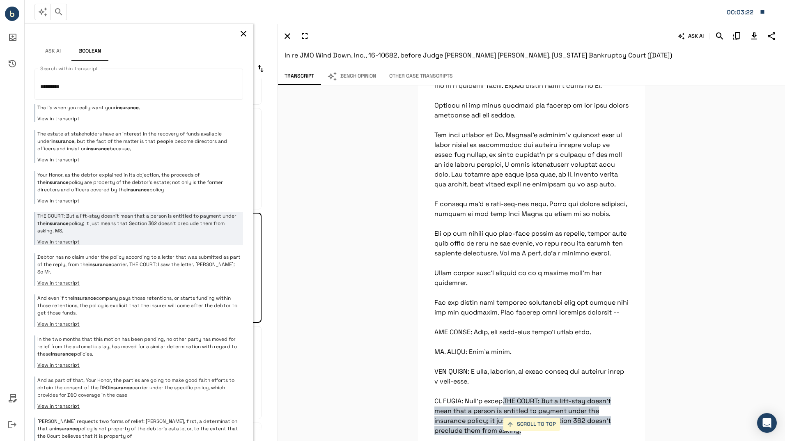
scroll to position [7898, 0]
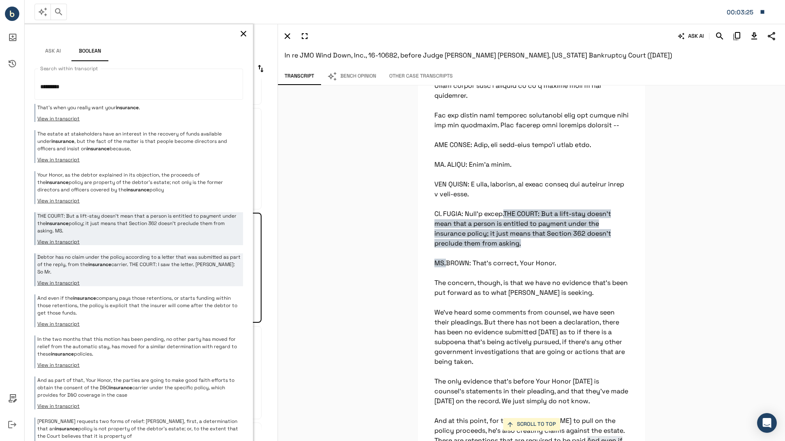
click at [184, 260] on p "Debtor has no claim under the policy according to a letter that was submitted a…" at bounding box center [139, 264] width 204 height 22
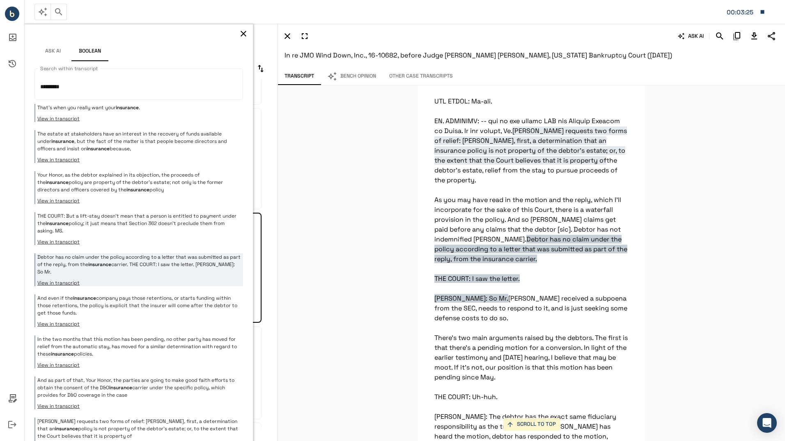
scroll to position [6479, 0]
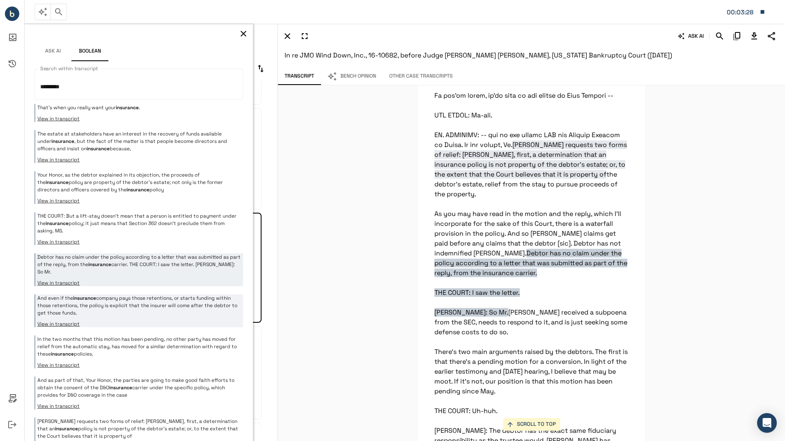
click at [188, 303] on p "And even if the insurance company pays those retentions, or starts funding with…" at bounding box center [139, 305] width 204 height 22
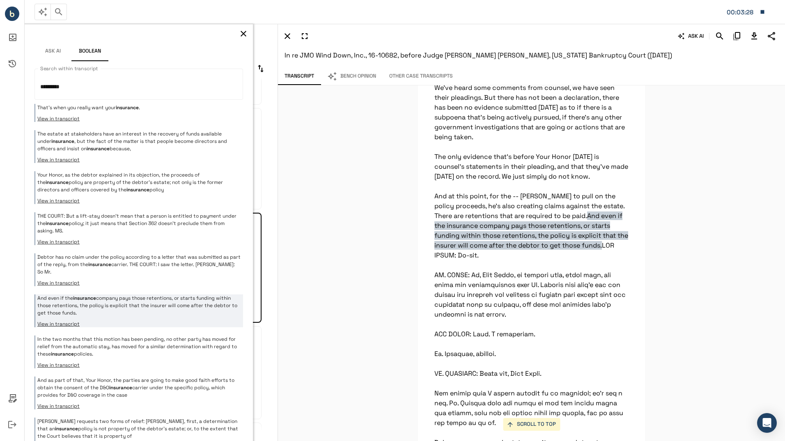
scroll to position [8129, 0]
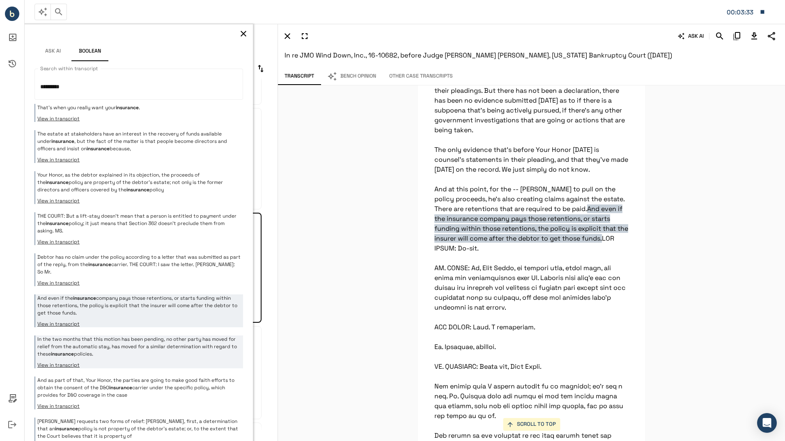
click at [172, 341] on p "In the two months that this motion has been pending, no other party has moved f…" at bounding box center [139, 346] width 204 height 22
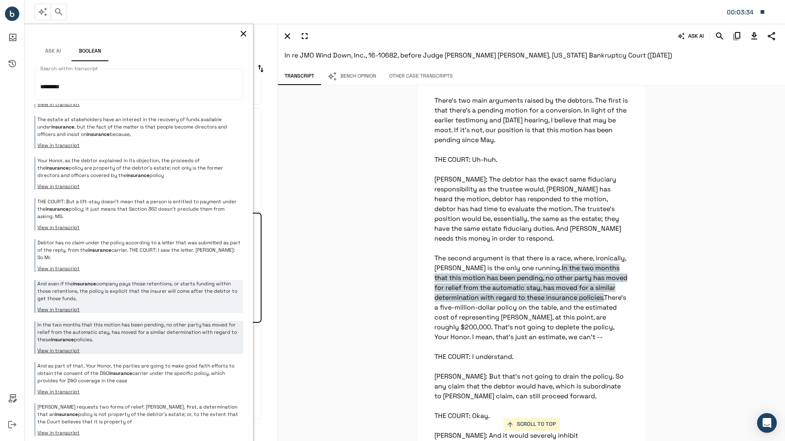
scroll to position [18, 0]
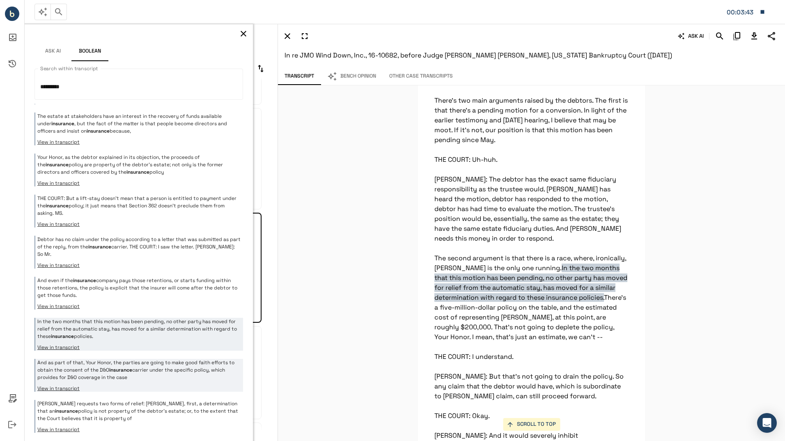
click at [186, 370] on p "And as part of that, Your Honor, the parties are going to make good faith effor…" at bounding box center [139, 370] width 204 height 22
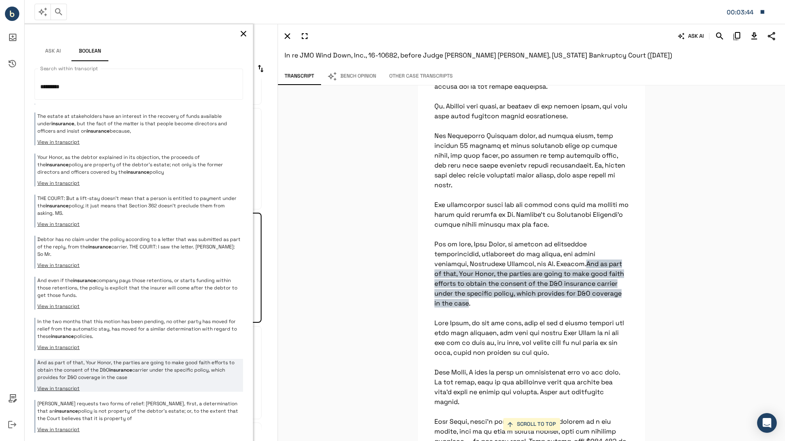
scroll to position [2690, 0]
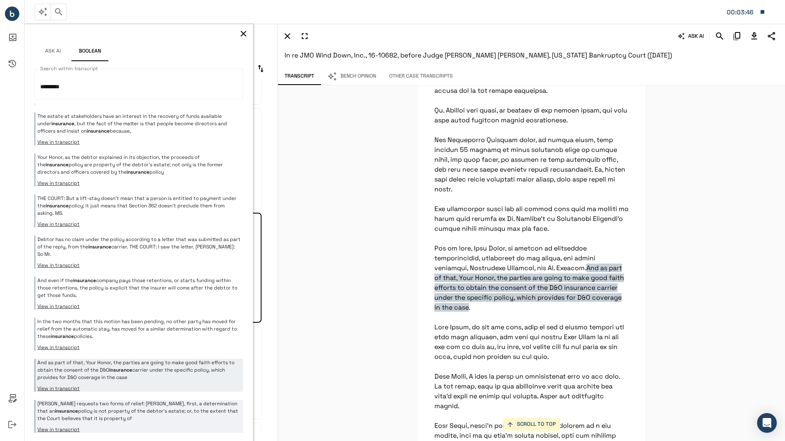
click at [172, 418] on p "[PERSON_NAME] requests two forms of relief: [PERSON_NAME], first, a determinati…" at bounding box center [139, 411] width 204 height 22
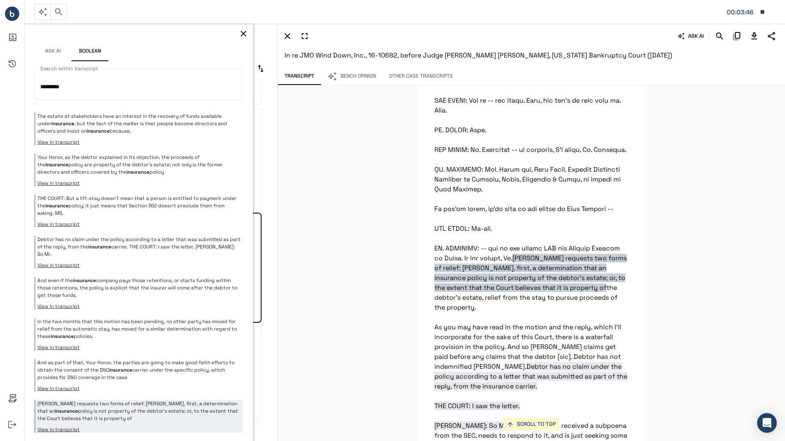
scroll to position [0, 0]
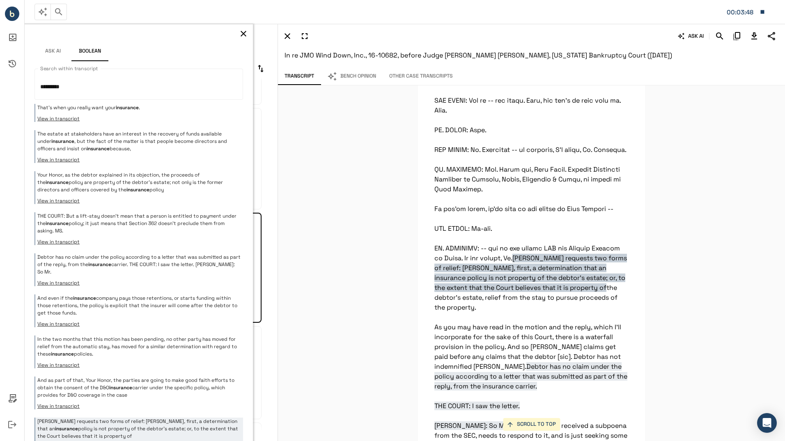
click at [241, 32] on icon "button" at bounding box center [244, 34] width 6 height 6
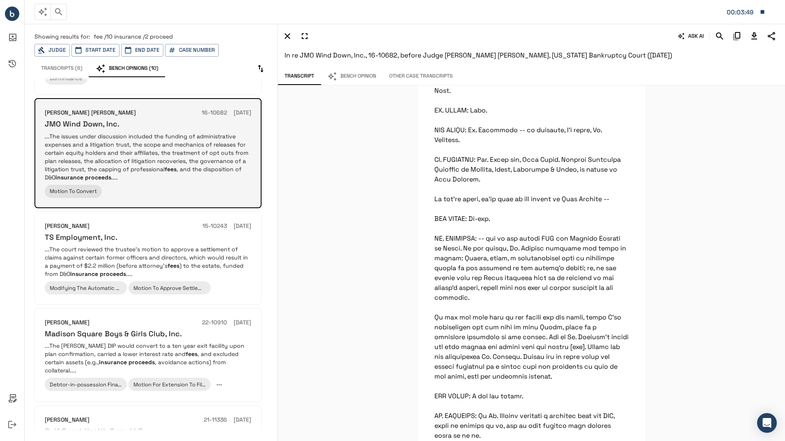
scroll to position [506, 0]
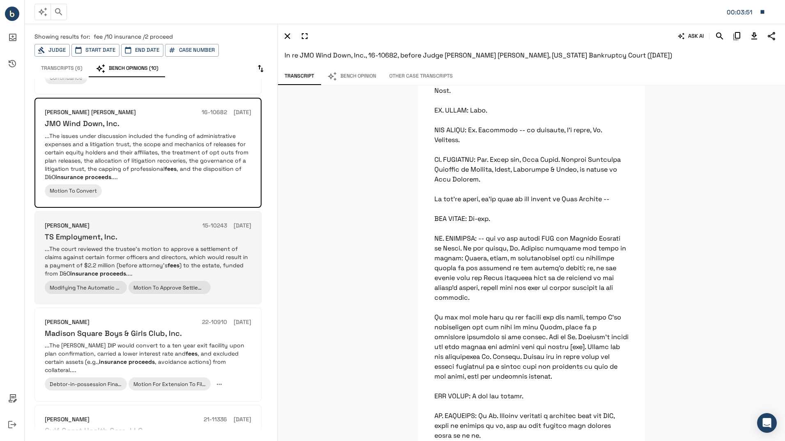
click at [156, 234] on div "TS Employment, Inc." at bounding box center [148, 236] width 207 height 9
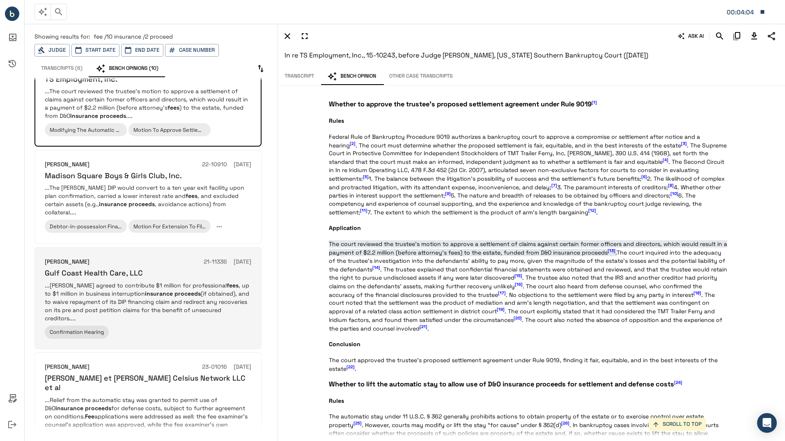
scroll to position [711, 0]
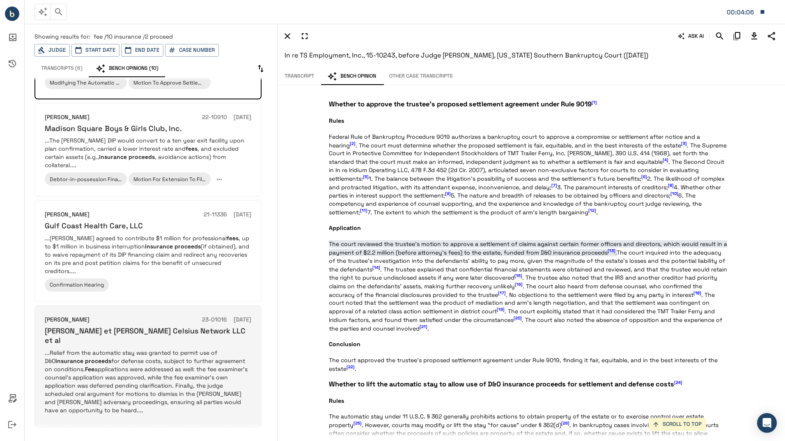
click at [223, 353] on p "...Relief from the automatic stay was granted to permit use of D&O insurance pr…" at bounding box center [148, 382] width 207 height 66
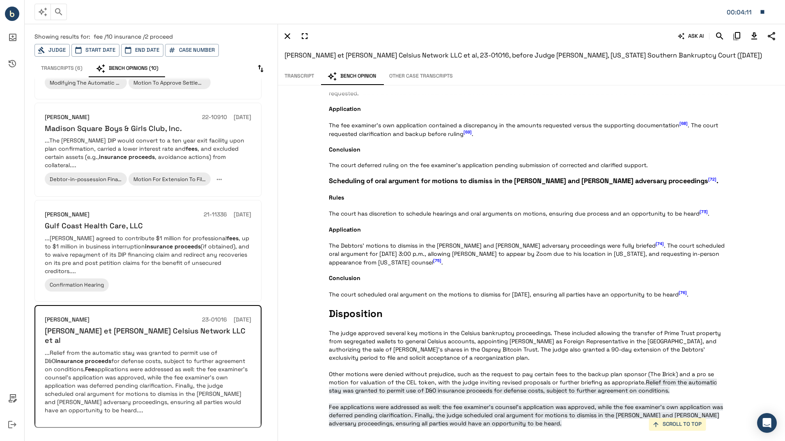
scroll to position [1985, 0]
click at [301, 77] on button "Transcript" at bounding box center [299, 76] width 43 height 17
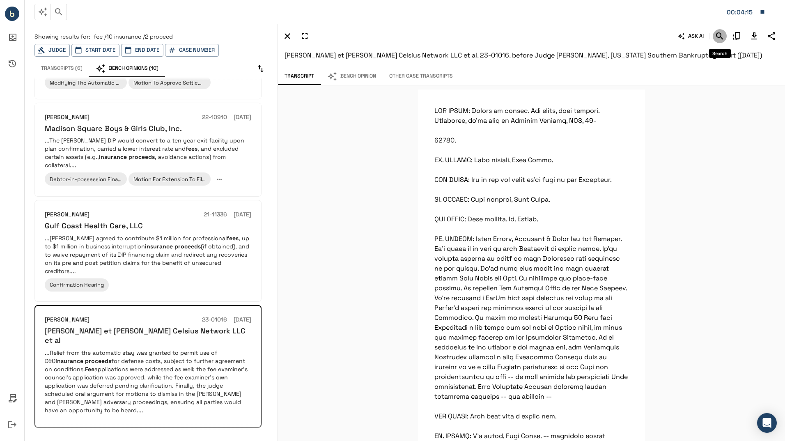
click at [718, 36] on icon "Search" at bounding box center [720, 36] width 10 height 10
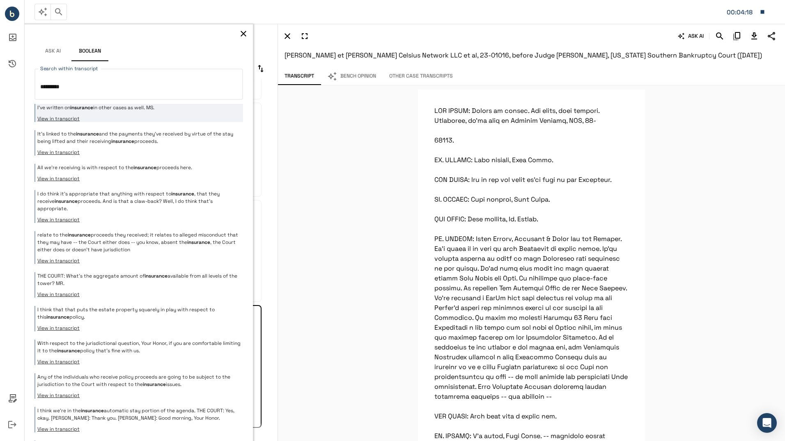
type textarea "*********"
click at [174, 113] on div "I've written on insurance in other cases as well. MS. View in transcript" at bounding box center [138, 113] width 209 height 18
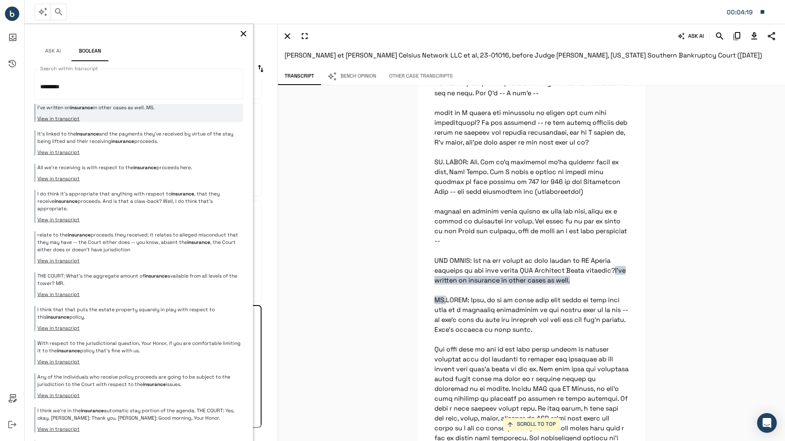
scroll to position [14445, 0]
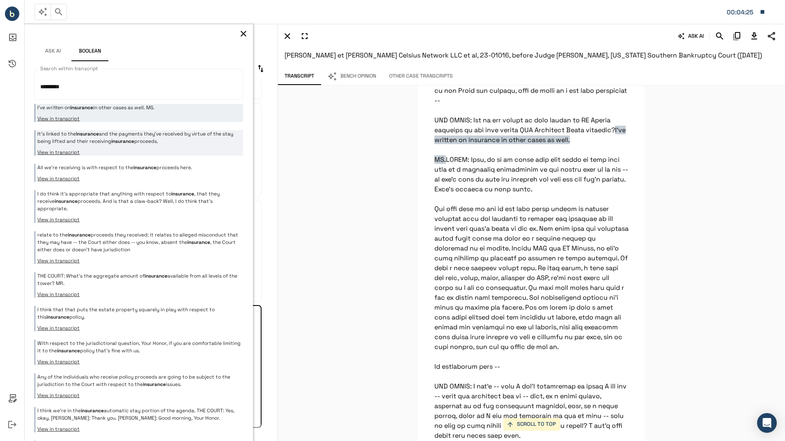
click at [200, 140] on p "It's linked to the insurance and the payments they've received by virtue of the…" at bounding box center [139, 137] width 204 height 15
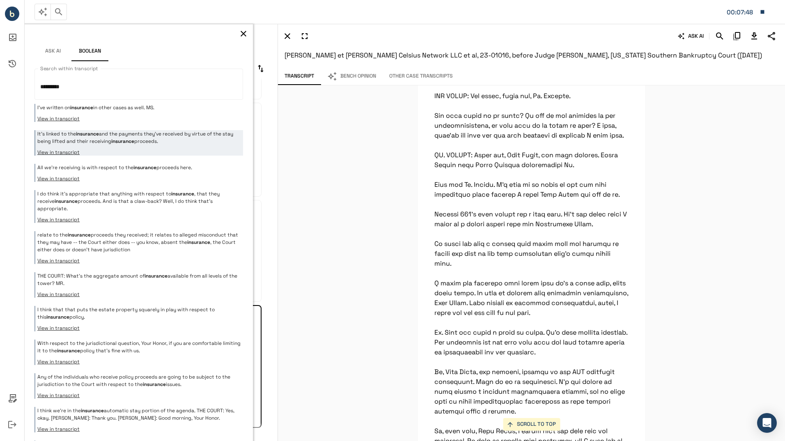
scroll to position [16135, 0]
click at [241, 32] on icon "button" at bounding box center [244, 34] width 10 height 10
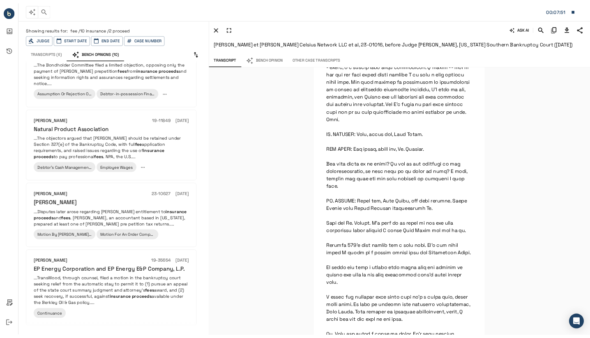
scroll to position [0, 0]
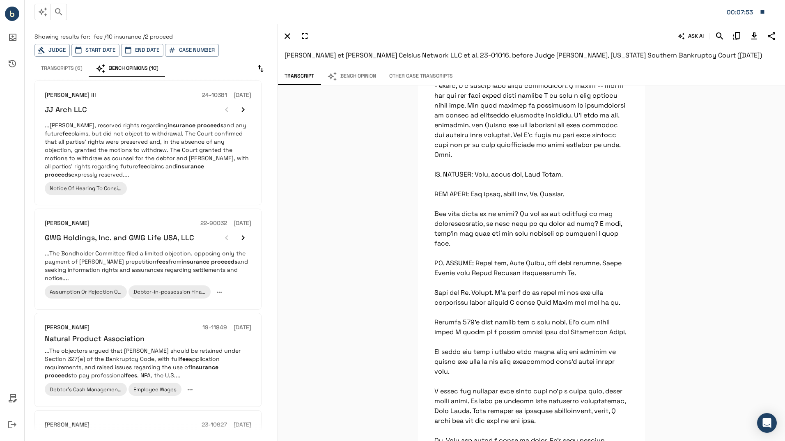
click at [59, 69] on button "Transcripts (6)" at bounding box center [61, 68] width 55 height 17
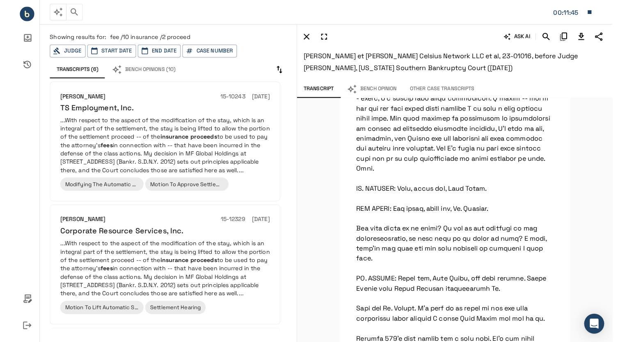
scroll to position [16135, 0]
